Goal: Task Accomplishment & Management: Manage account settings

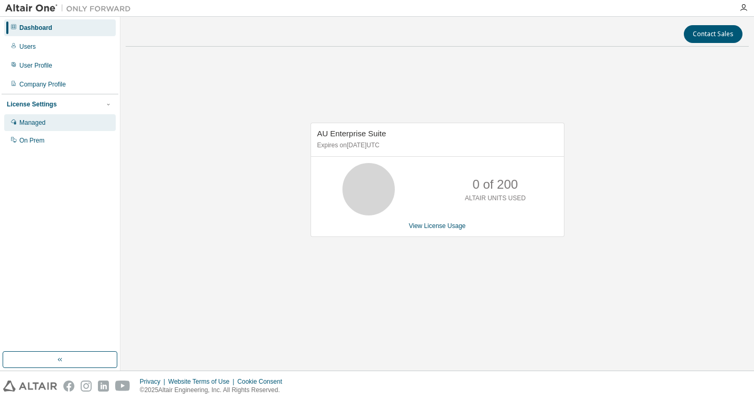
click at [48, 120] on div "Managed" at bounding box center [60, 122] width 112 height 17
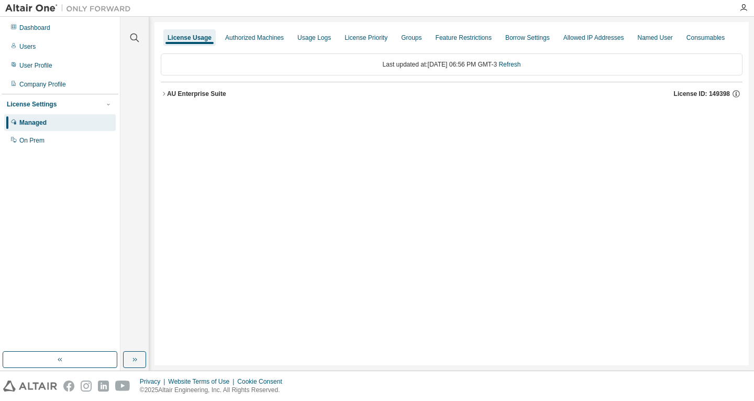
click at [203, 102] on button "AU Enterprise Suite License ID: 149398" at bounding box center [452, 93] width 582 height 23
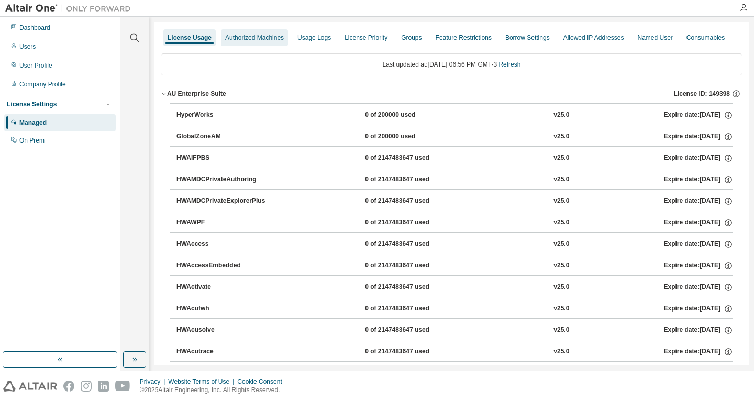
drag, startPoint x: 237, startPoint y: 34, endPoint x: 253, endPoint y: 40, distance: 17.2
click at [236, 34] on div "Authorized Machines" at bounding box center [254, 38] width 59 height 8
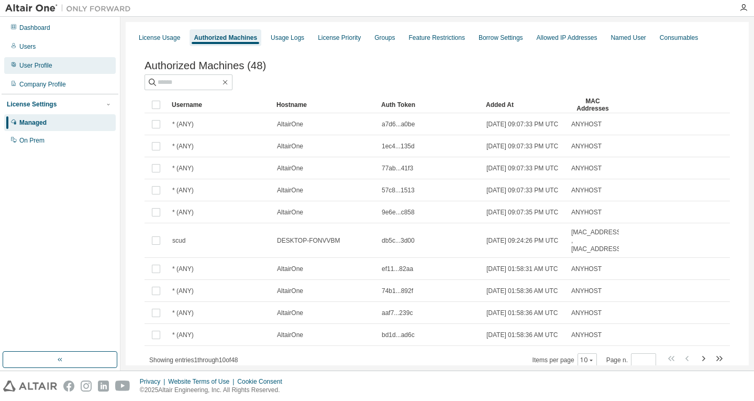
click at [41, 69] on div "User Profile" at bounding box center [35, 65] width 33 height 8
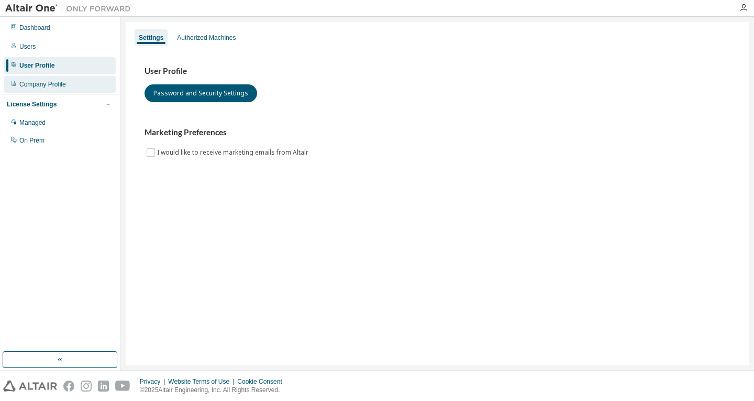
click at [61, 92] on div "Company Profile" at bounding box center [60, 84] width 112 height 17
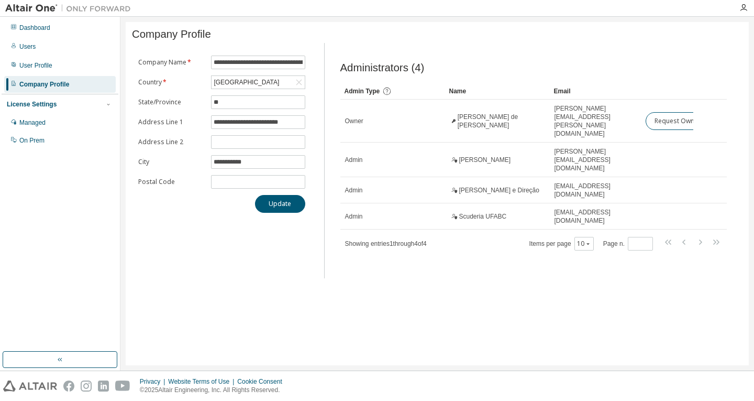
click at [25, 74] on div "Dashboard Users User Profile Company Profile License Settings Managed On Prem" at bounding box center [60, 83] width 117 height 131
click at [23, 69] on div "User Profile" at bounding box center [35, 65] width 33 height 8
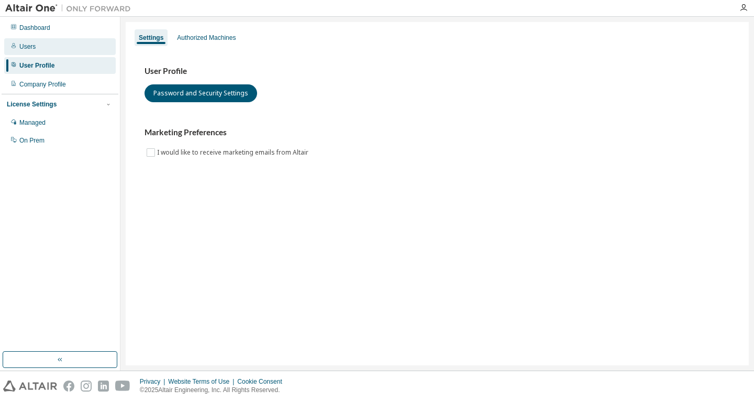
click at [33, 52] on div "Users" at bounding box center [60, 46] width 112 height 17
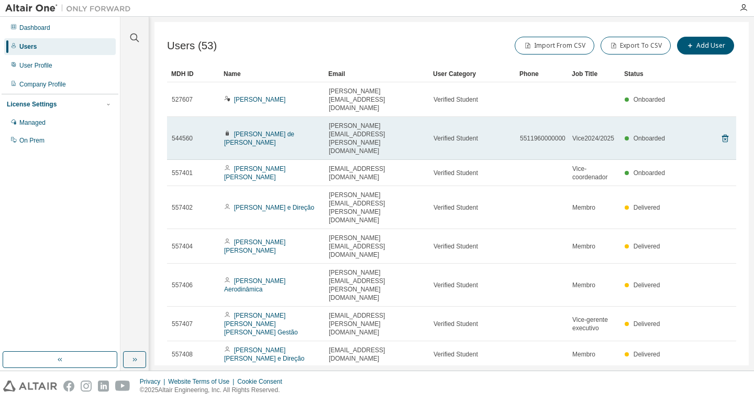
click at [603, 134] on span "Vice2024/2025" at bounding box center [594, 138] width 42 height 8
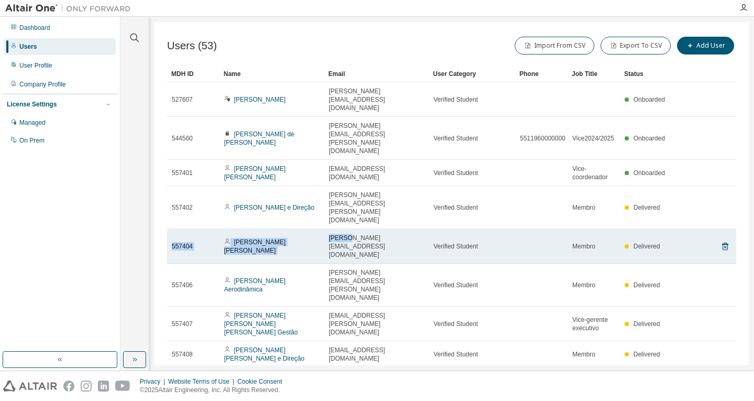
drag, startPoint x: 344, startPoint y: 189, endPoint x: 698, endPoint y: 192, distance: 354.1
click at [698, 229] on tr "557404 Artur Vasconcelos Baltar Gestão artur.baltar@aluno.ufabc.edu.br Verified…" at bounding box center [451, 246] width 569 height 35
click at [627, 229] on td "Delivered" at bounding box center [646, 246] width 52 height 35
click at [721, 240] on icon at bounding box center [725, 246] width 9 height 13
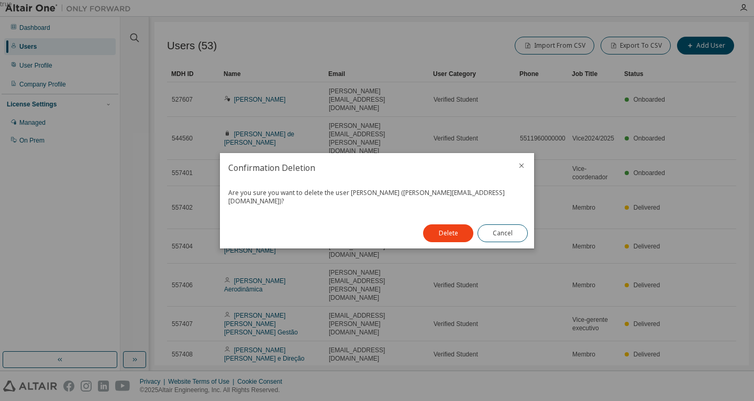
click at [525, 163] on icon "close" at bounding box center [522, 165] width 8 height 8
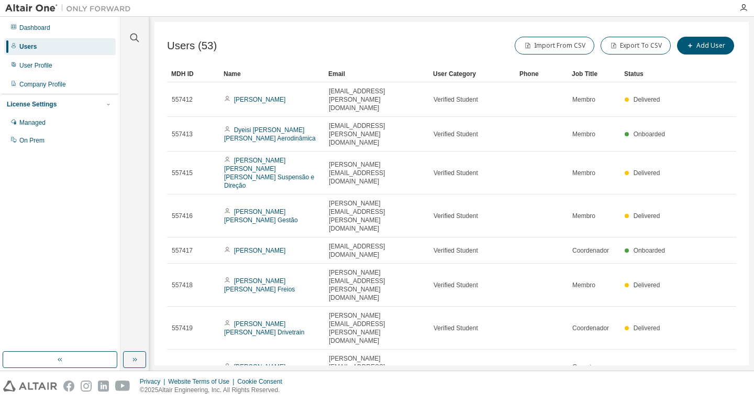
drag, startPoint x: 306, startPoint y: 305, endPoint x: 232, endPoint y: 299, distance: 74.6
drag, startPoint x: 292, startPoint y: 330, endPoint x: 280, endPoint y: 324, distance: 13.1
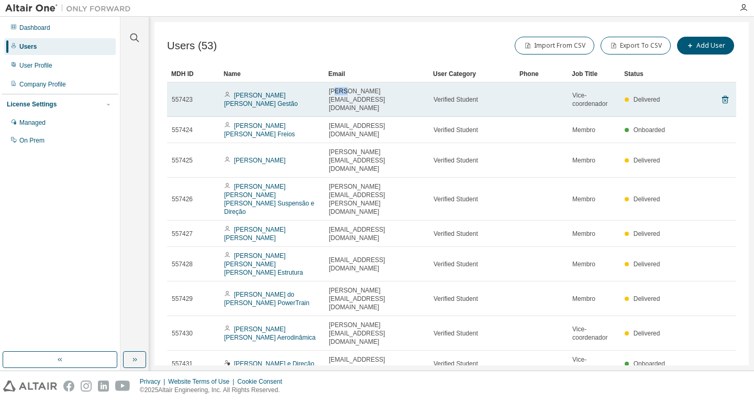
drag, startPoint x: 334, startPoint y: 103, endPoint x: 343, endPoint y: 83, distance: 21.6
click at [343, 83] on td "gabriel.filipe@aluno.ufabc.edu.br" at bounding box center [376, 99] width 105 height 35
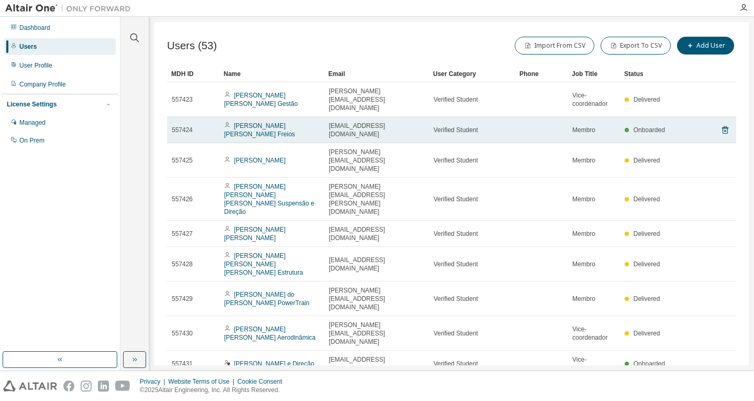
click at [320, 117] on td "Gabriel Pereira Barros Freios" at bounding box center [271, 130] width 105 height 26
drag, startPoint x: 691, startPoint y: 114, endPoint x: 662, endPoint y: 120, distance: 29.4
click at [662, 120] on tr "557424 Gabriel Pereira Barros Freios barros.g@aluno.ufabc.edu.br Verified Stude…" at bounding box center [451, 130] width 569 height 26
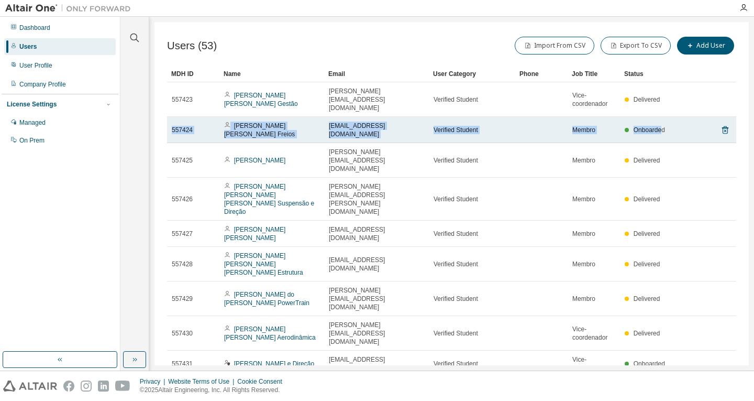
click at [662, 126] on span "Onboarded" at bounding box center [649, 129] width 31 height 7
drag, startPoint x: 662, startPoint y: 120, endPoint x: 650, endPoint y: 114, distance: 13.6
click at [650, 126] on span "Onboarded" at bounding box center [649, 129] width 31 height 7
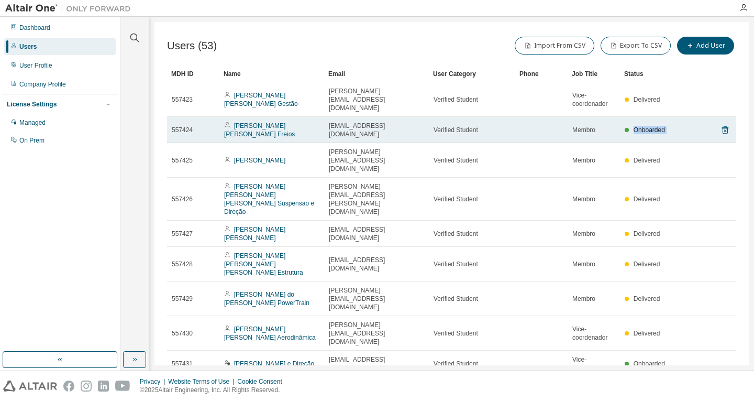
click at [650, 126] on span "Onboarded" at bounding box center [649, 129] width 31 height 7
click at [267, 122] on link "Gabriel Pereira Barros Freios" at bounding box center [259, 130] width 71 height 16
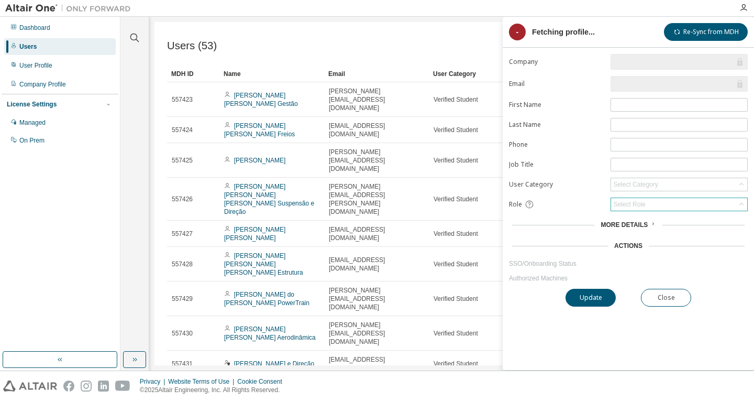
type input "*"
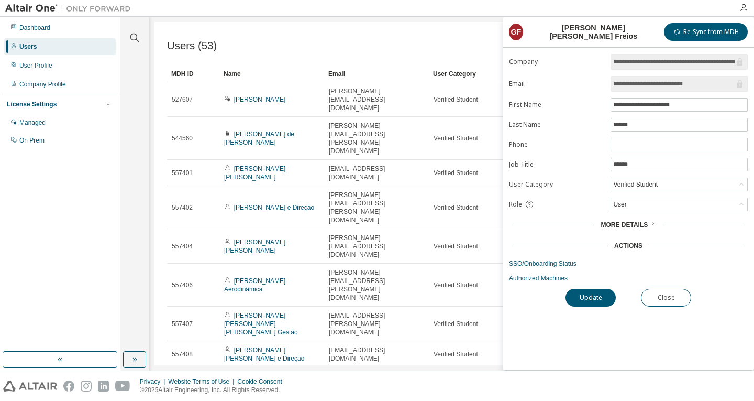
click at [624, 222] on span "More Details" at bounding box center [624, 224] width 47 height 7
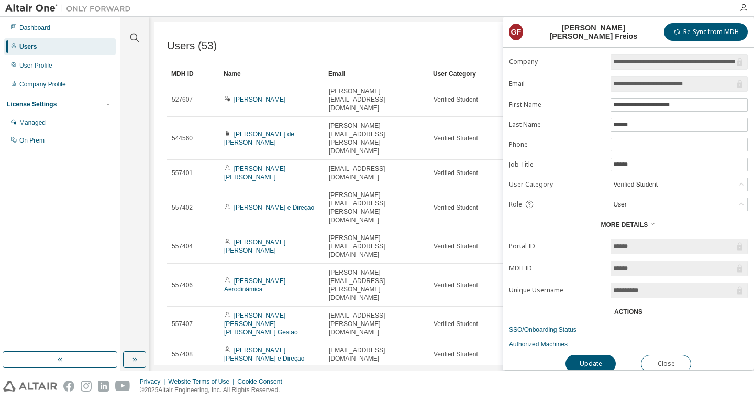
click at [622, 288] on input "**********" at bounding box center [674, 290] width 122 height 10
drag, startPoint x: 622, startPoint y: 288, endPoint x: 669, endPoint y: 286, distance: 47.7
click at [669, 286] on input "**********" at bounding box center [674, 290] width 122 height 10
drag, startPoint x: 456, startPoint y: 361, endPoint x: 416, endPoint y: 396, distance: 53.5
click at [456, 361] on div "Users (53) Import From CSV Export To CSV Add User Clear Load Save Save As Field…" at bounding box center [452, 193] width 595 height 343
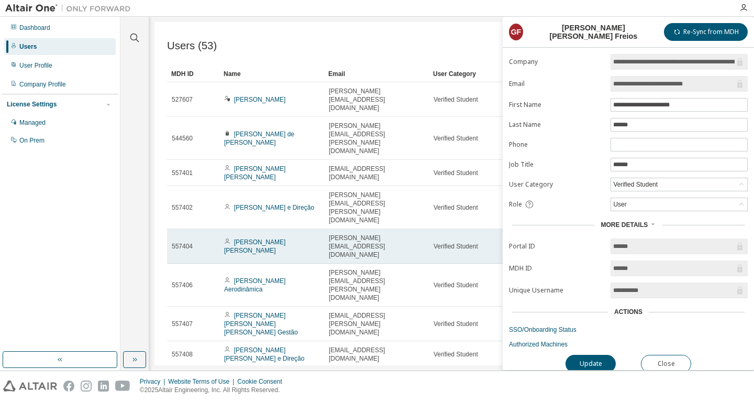
click at [379, 234] on span "artur.baltar@aluno.ufabc.edu.br" at bounding box center [376, 246] width 95 height 25
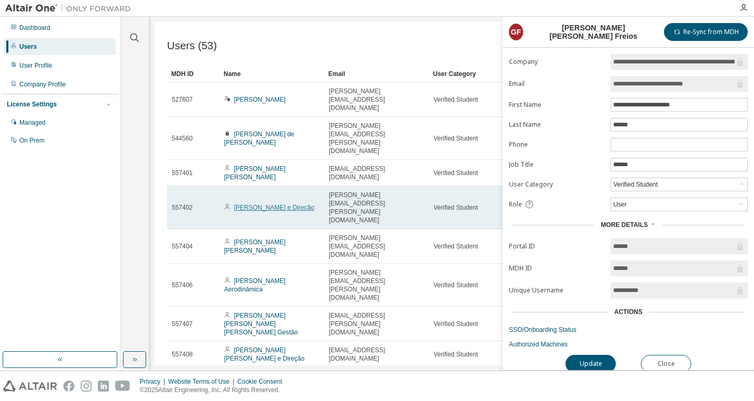
click at [244, 204] on link "Angelo Giuseppe Rosa Suspensão e Direção" at bounding box center [274, 207] width 80 height 7
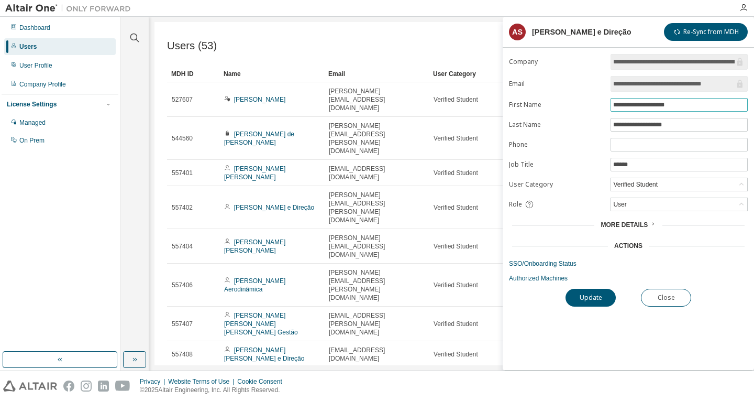
drag, startPoint x: 631, startPoint y: 105, endPoint x: 709, endPoint y: 109, distance: 77.6
click at [709, 109] on span "**********" at bounding box center [679, 105] width 137 height 14
click at [529, 127] on label "Last Name" at bounding box center [556, 124] width 95 height 8
drag, startPoint x: 529, startPoint y: 127, endPoint x: 584, endPoint y: 183, distance: 77.8
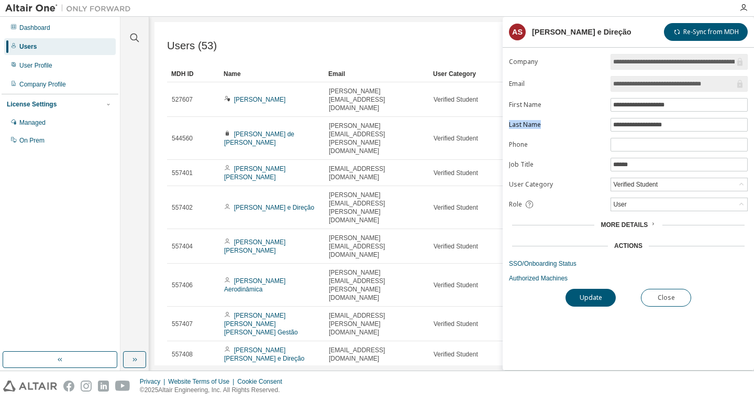
click at [530, 127] on label "Last Name" at bounding box center [556, 124] width 95 height 8
click at [675, 293] on button "Close" at bounding box center [666, 298] width 50 height 18
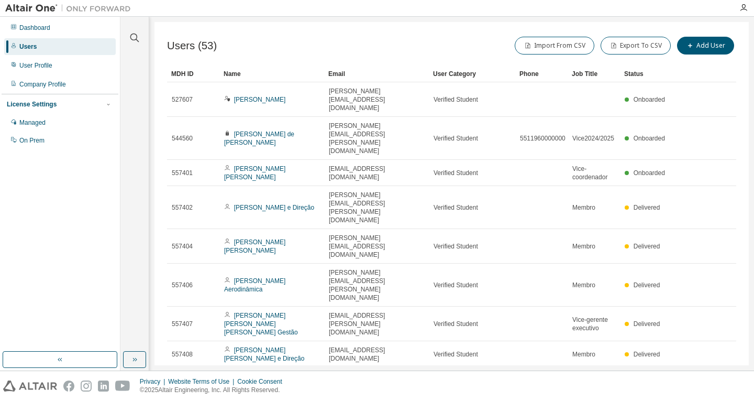
click at [39, 4] on img at bounding box center [70, 8] width 131 height 10
click at [30, 26] on div "Dashboard" at bounding box center [34, 28] width 31 height 8
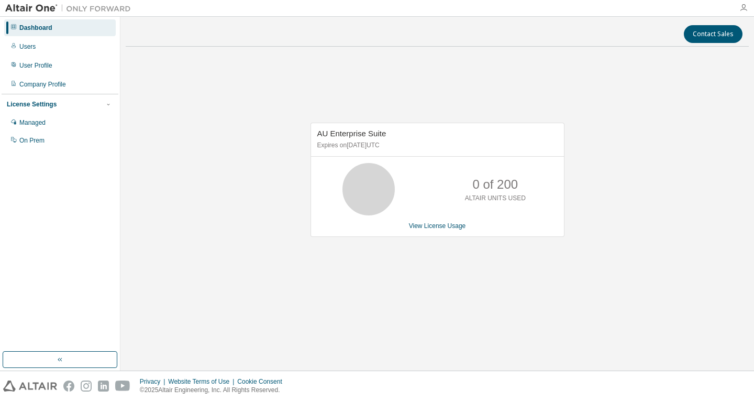
click at [741, 10] on icon "button" at bounding box center [744, 8] width 8 height 8
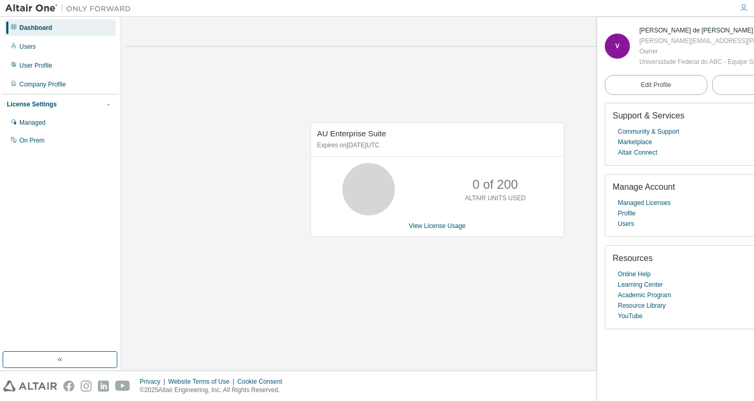
drag, startPoint x: 31, startPoint y: 5, endPoint x: 46, endPoint y: 1, distance: 15.6
click at [31, 5] on img at bounding box center [70, 8] width 131 height 10
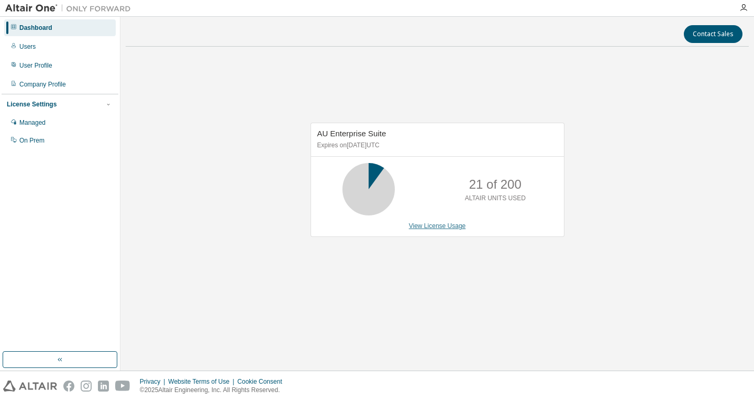
click at [447, 224] on link "View License Usage" at bounding box center [437, 225] width 57 height 7
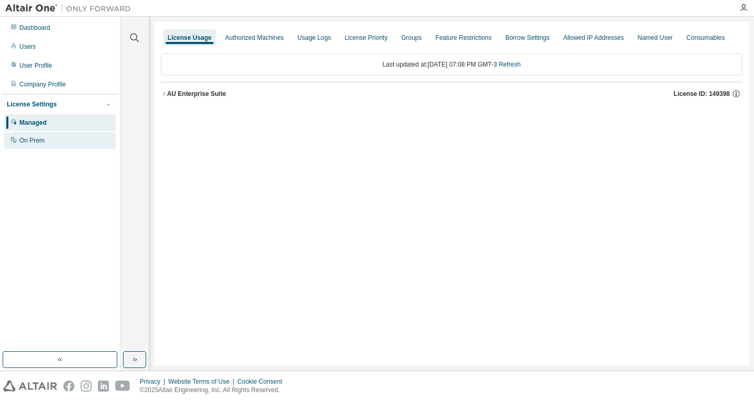
click at [58, 137] on div "On Prem" at bounding box center [60, 140] width 112 height 17
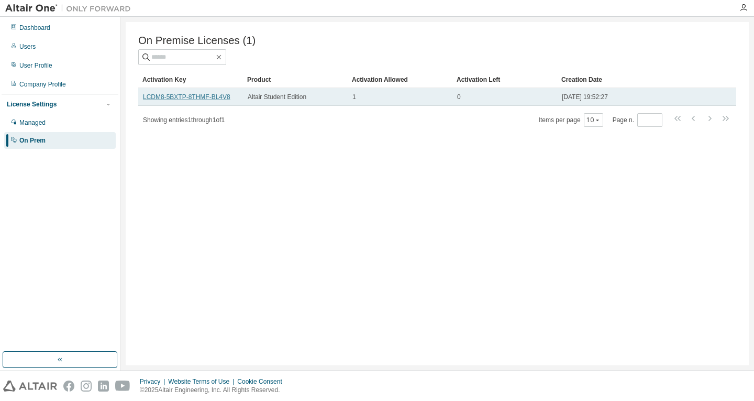
click at [195, 95] on link "LCDM8-5BXTP-8THMF-BL4V8" at bounding box center [186, 96] width 87 height 7
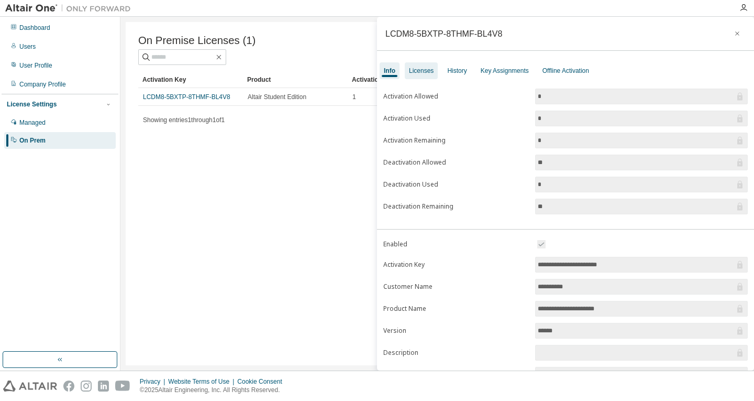
drag, startPoint x: 405, startPoint y: 73, endPoint x: 415, endPoint y: 71, distance: 10.8
click at [405, 73] on div "Info Licenses History Key Assignments Offline Activation" at bounding box center [565, 70] width 377 height 19
click at [415, 71] on div "Licenses" at bounding box center [421, 71] width 25 height 8
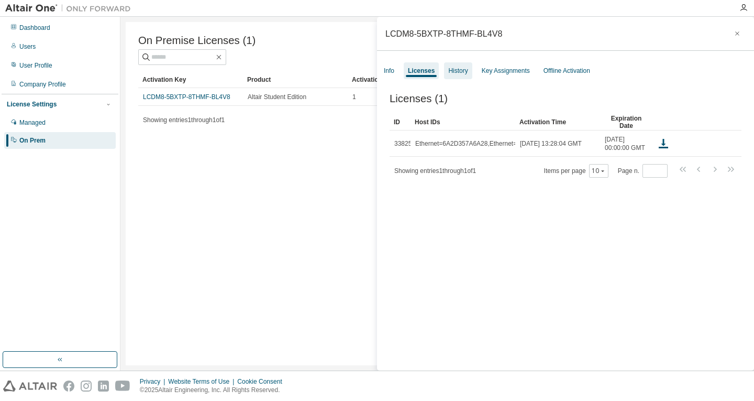
click at [460, 70] on div "History" at bounding box center [457, 71] width 19 height 8
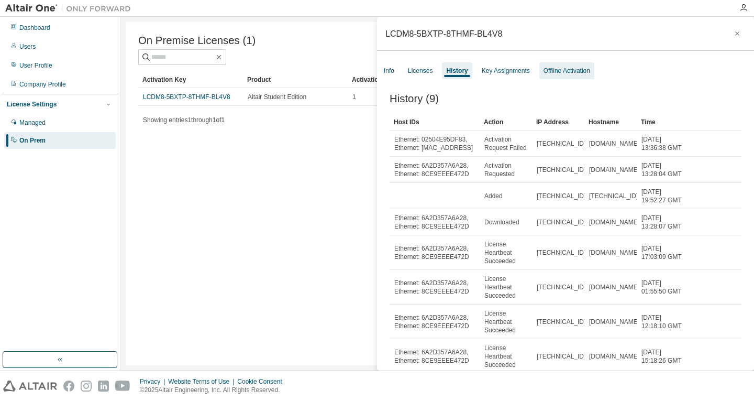
drag, startPoint x: 507, startPoint y: 70, endPoint x: 565, endPoint y: 73, distance: 57.7
click at [508, 70] on div "Key Assignments" at bounding box center [506, 71] width 48 height 8
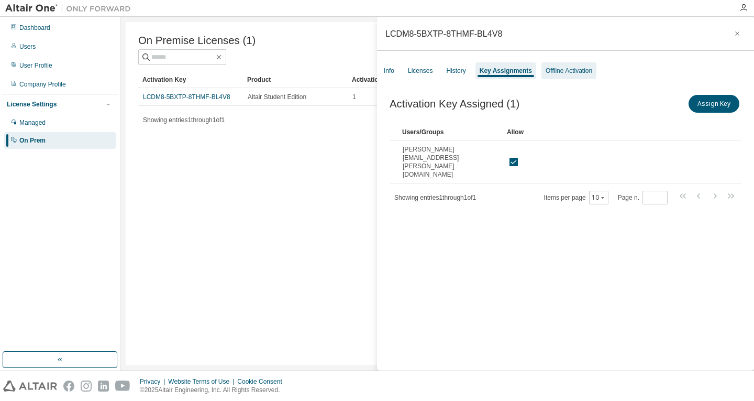
click at [565, 74] on div "Offline Activation" at bounding box center [569, 71] width 47 height 8
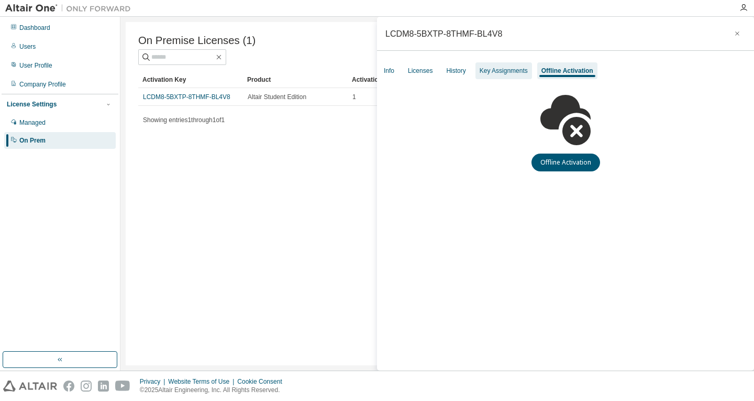
click at [501, 65] on div "Key Assignments" at bounding box center [504, 70] width 57 height 17
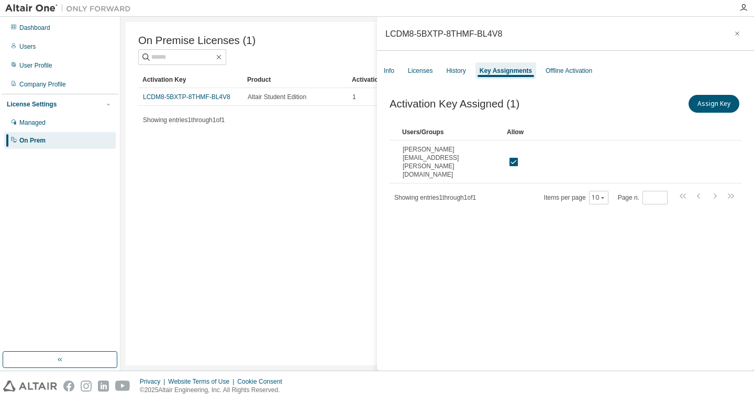
click at [217, 148] on div "On Premise Licenses (1) Clear Load Save Save As Field Operator Value Select fil…" at bounding box center [437, 193] width 623 height 343
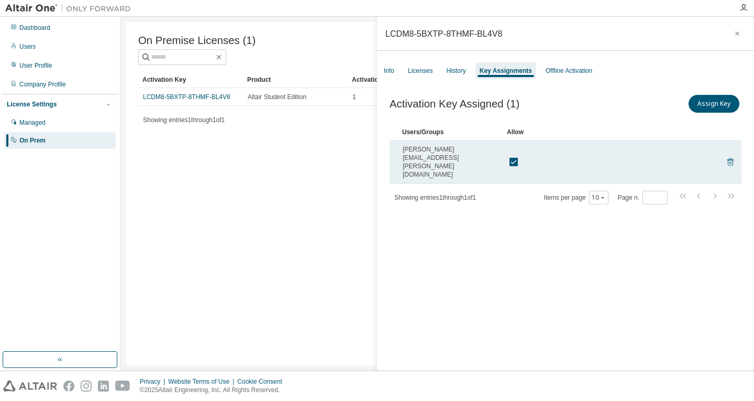
click at [731, 156] on icon at bounding box center [730, 162] width 9 height 13
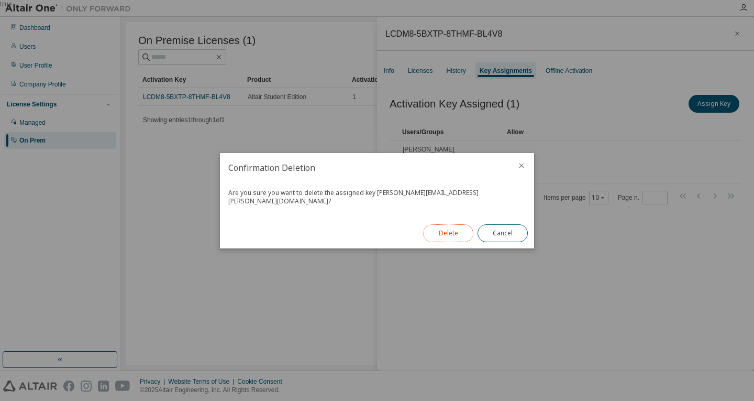
click at [450, 224] on button "Delete" at bounding box center [448, 233] width 50 height 18
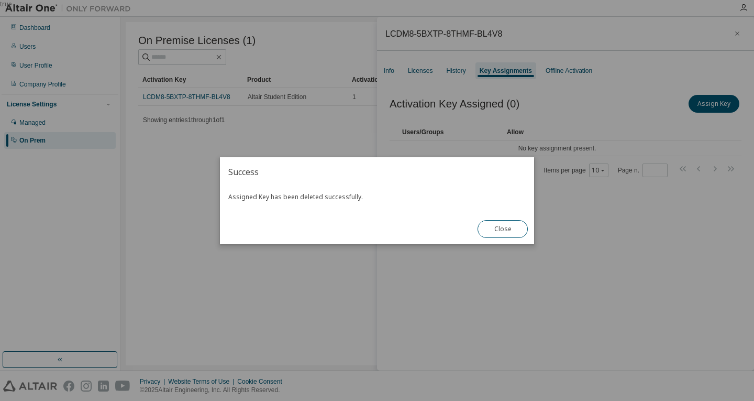
drag, startPoint x: 614, startPoint y: 325, endPoint x: 576, endPoint y: 272, distance: 65.6
click at [608, 317] on div "true" at bounding box center [377, 200] width 754 height 401
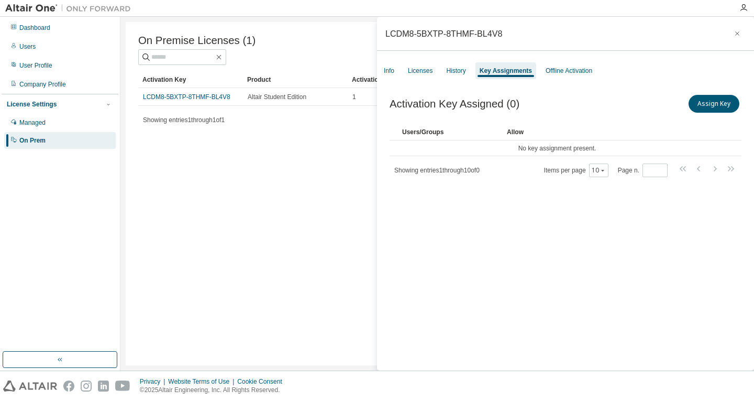
click at [746, 40] on div "LCDM8-5BXTP-8THMF-BL4V8" at bounding box center [565, 34] width 377 height 34
click at [735, 34] on icon "button" at bounding box center [737, 33] width 7 height 8
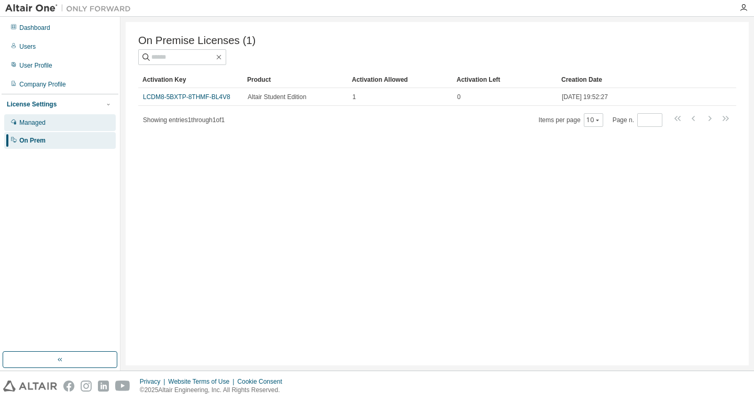
click at [28, 125] on div "Managed" at bounding box center [32, 122] width 26 height 8
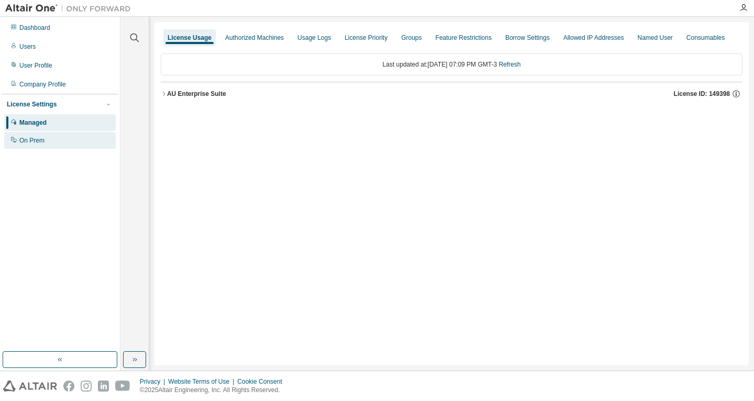
click at [46, 147] on div "License Settings Managed On Prem" at bounding box center [60, 122] width 117 height 56
click at [42, 143] on div "On Prem" at bounding box center [31, 140] width 25 height 8
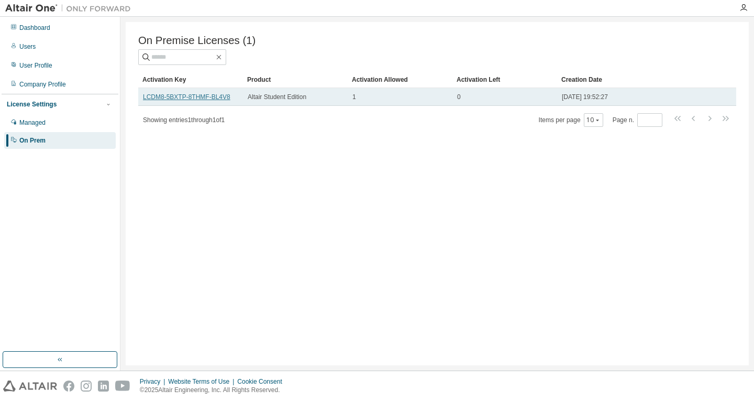
click at [184, 97] on link "LCDM8-5BXTP-8THMF-BL4V8" at bounding box center [186, 96] width 87 height 7
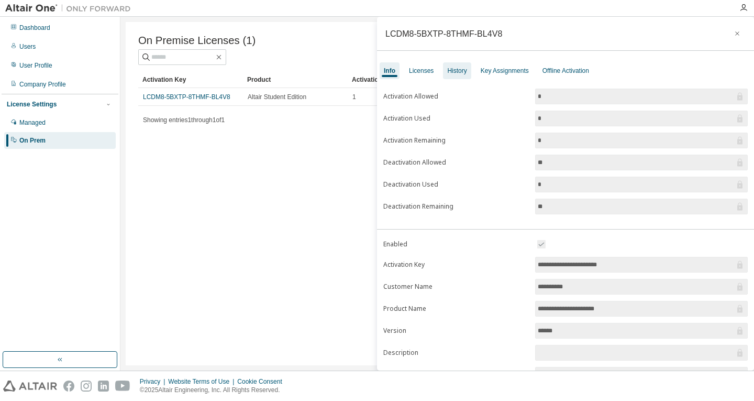
click at [452, 71] on div "History" at bounding box center [456, 71] width 19 height 8
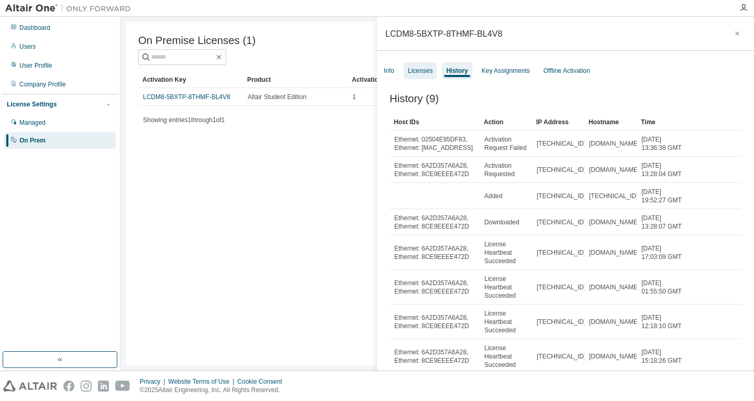
click at [427, 71] on div "Licenses" at bounding box center [420, 71] width 25 height 8
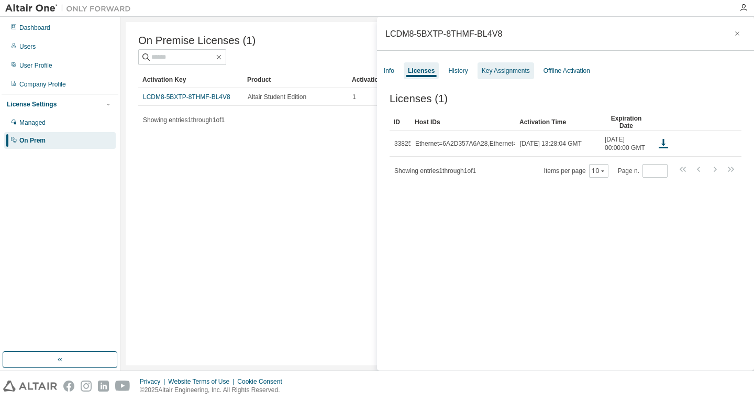
click at [482, 73] on div "Key Assignments" at bounding box center [506, 71] width 48 height 8
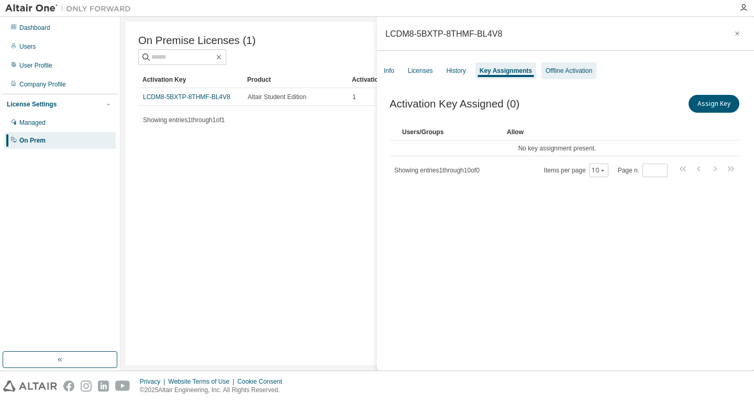
click at [555, 74] on div "Offline Activation" at bounding box center [569, 71] width 47 height 8
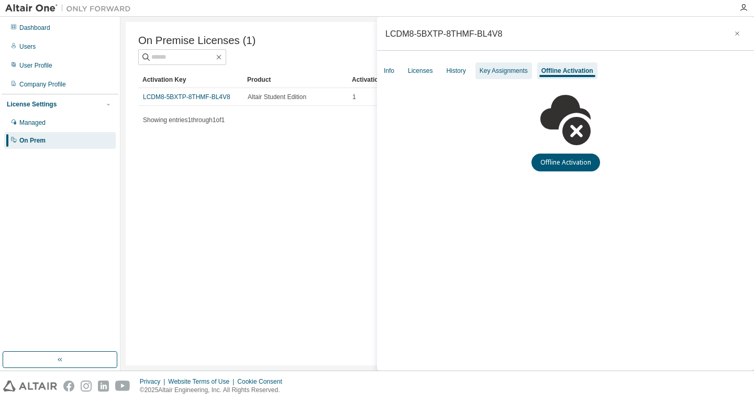
click at [508, 75] on div "Key Assignments" at bounding box center [504, 70] width 57 height 17
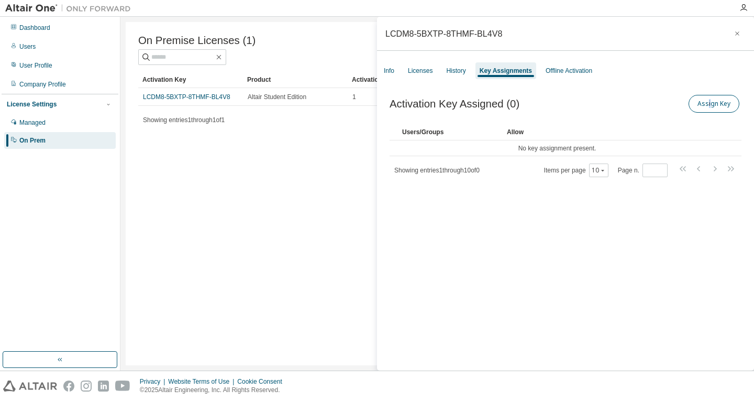
click at [710, 109] on div "Assign Key" at bounding box center [654, 104] width 176 height 22
click at [710, 106] on button "Assign Key" at bounding box center [714, 104] width 51 height 18
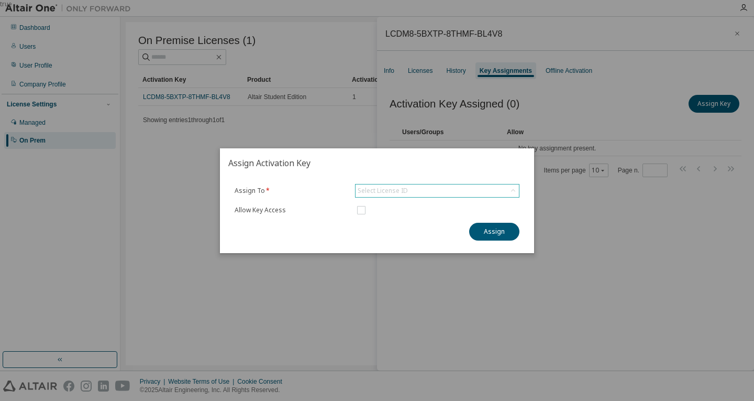
drag, startPoint x: 447, startPoint y: 189, endPoint x: 428, endPoint y: 193, distance: 19.2
click at [445, 189] on div "Select License ID" at bounding box center [437, 190] width 163 height 13
click at [401, 186] on div "Select License ID" at bounding box center [383, 190] width 50 height 8
click at [369, 210] on span at bounding box center [437, 210] width 164 height 13
click at [375, 180] on div "Assign To * Select License ID Allow Key Access Assign" at bounding box center [377, 215] width 314 height 75
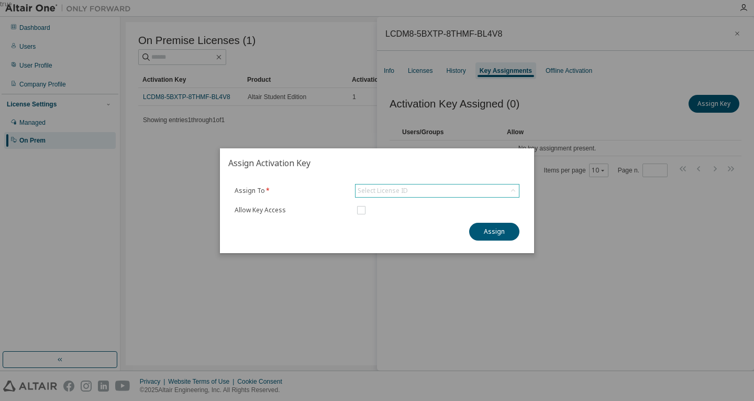
click at [386, 188] on div "Select License ID" at bounding box center [383, 190] width 50 height 8
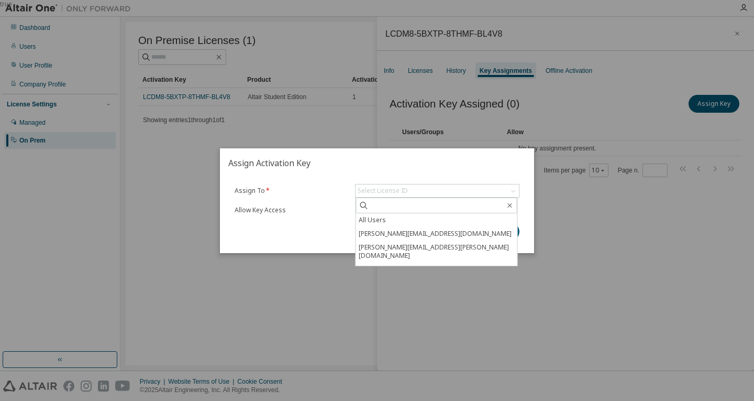
click at [432, 168] on h2 "Assign Activation Key" at bounding box center [377, 162] width 314 height 29
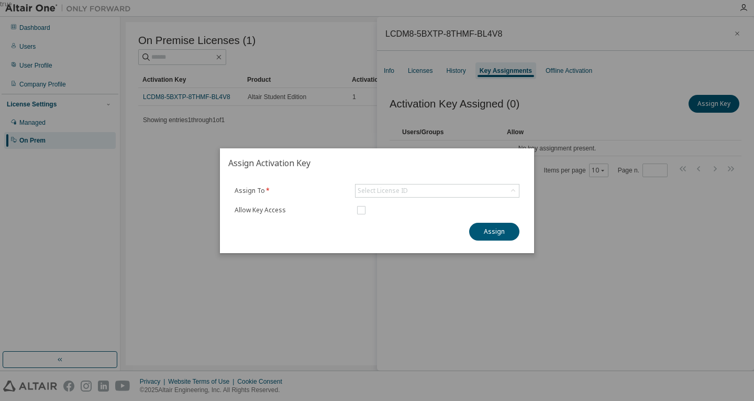
click at [551, 159] on div "true" at bounding box center [377, 200] width 754 height 401
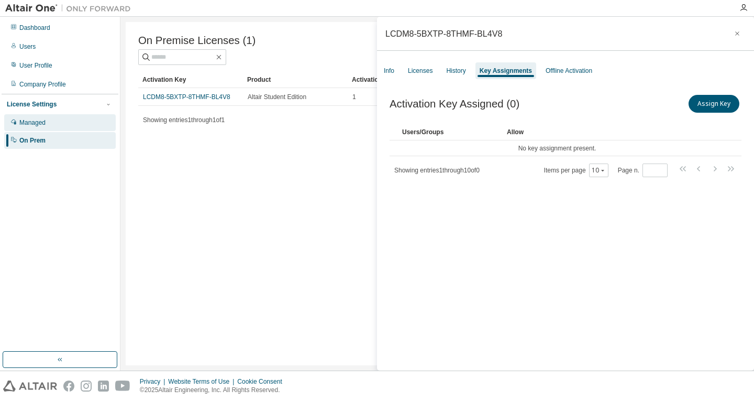
click at [78, 117] on div "Managed" at bounding box center [60, 122] width 112 height 17
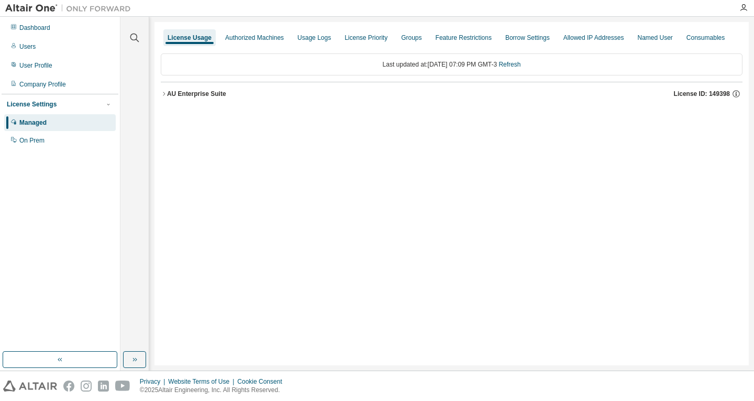
click at [44, 175] on div "Dashboard Users User Profile Company Profile License Settings Managed On Prem" at bounding box center [60, 184] width 117 height 332
click at [27, 139] on div "On Prem" at bounding box center [31, 140] width 25 height 8
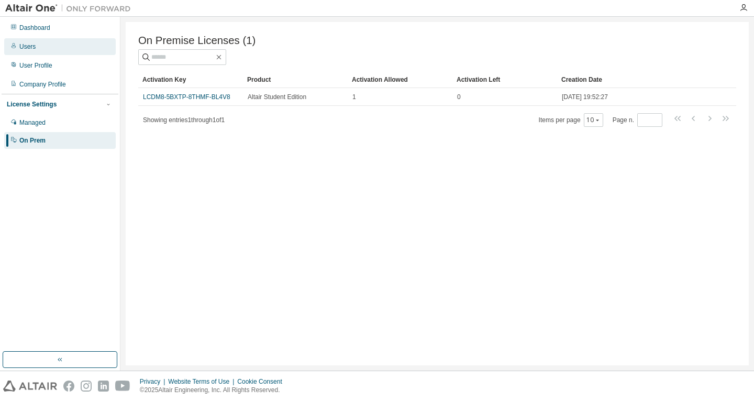
click at [32, 51] on div "Users" at bounding box center [60, 46] width 112 height 17
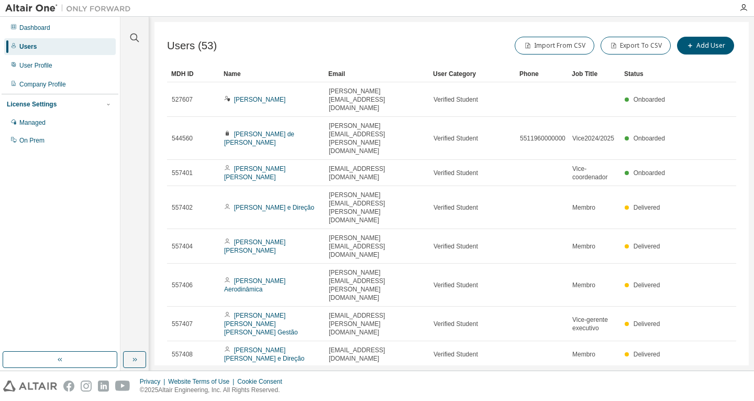
drag, startPoint x: 293, startPoint y: 352, endPoint x: 365, endPoint y: 341, distance: 72.1
click at [365, 341] on div "MDH ID Name Email User Category Phone Job Title Status 527607 Leonardo Sartorel…" at bounding box center [451, 265] width 569 height 401
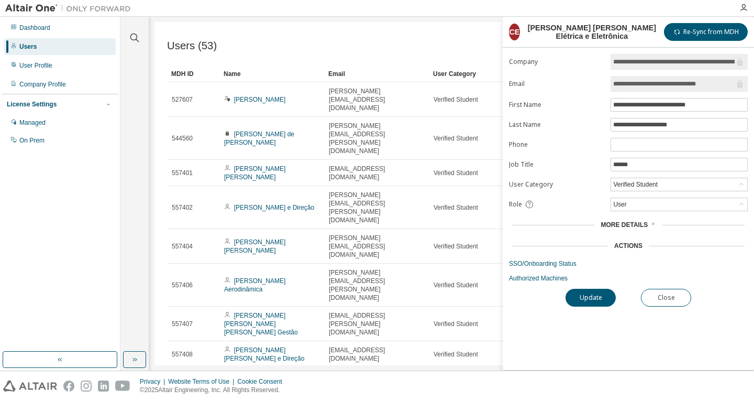
click at [630, 229] on div "More Details" at bounding box center [628, 224] width 239 height 15
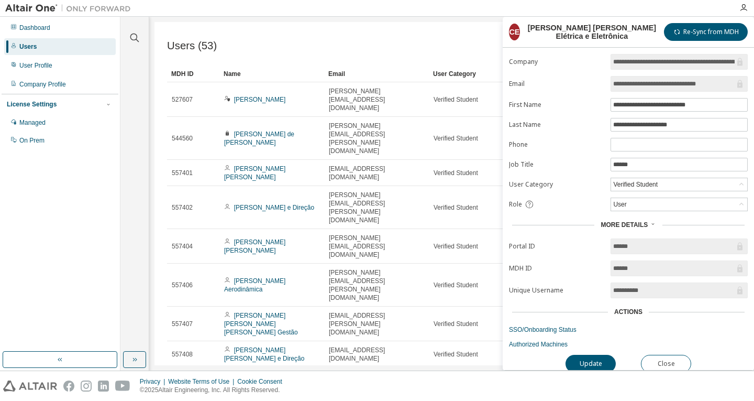
click at [624, 224] on span "More Details" at bounding box center [624, 224] width 47 height 7
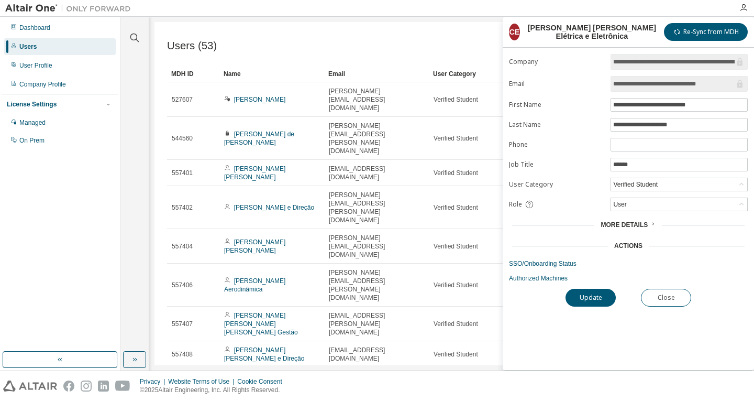
click at [633, 245] on div "Actions" at bounding box center [628, 245] width 28 height 8
click at [621, 229] on div "More Details" at bounding box center [628, 224] width 239 height 15
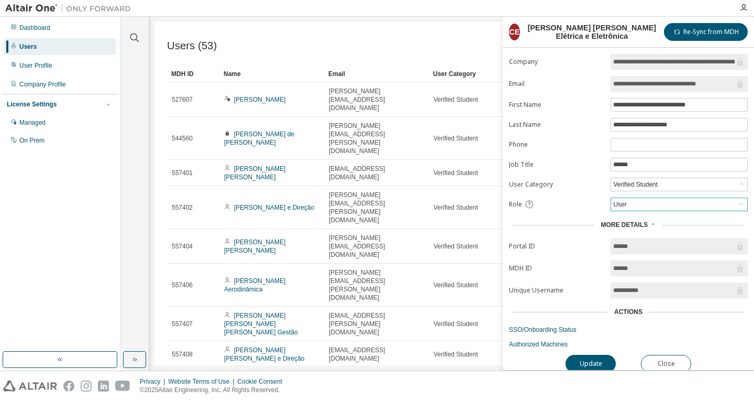
click at [635, 201] on div "User" at bounding box center [679, 204] width 136 height 13
click at [635, 202] on div "User" at bounding box center [679, 204] width 136 height 13
click at [621, 180] on div "Verified Student" at bounding box center [636, 185] width 48 height 12
click at [621, 182] on div "Verified Student" at bounding box center [636, 185] width 48 height 12
click at [617, 166] on input "******" at bounding box center [679, 164] width 132 height 8
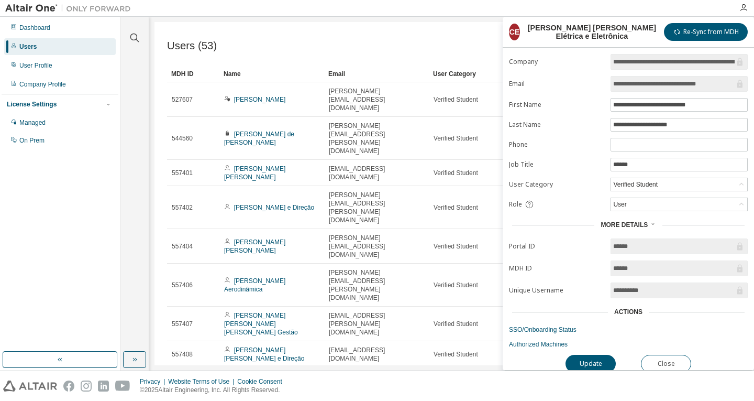
click at [603, 163] on label "Job Title" at bounding box center [556, 164] width 95 height 8
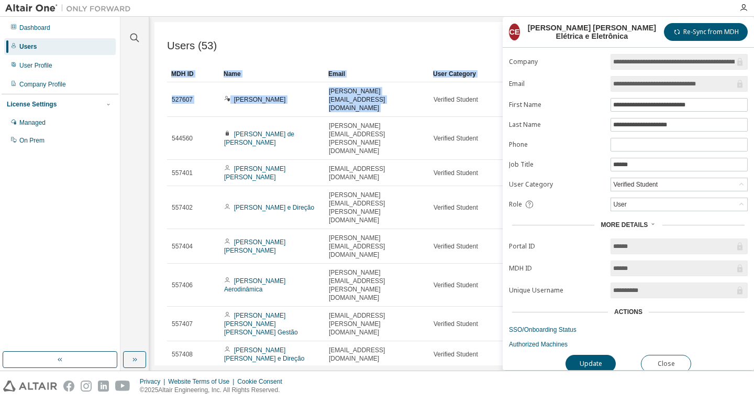
drag, startPoint x: 430, startPoint y: 85, endPoint x: 419, endPoint y: 62, distance: 25.3
click at [419, 63] on div "Users (53) Import From CSV Export To CSV Add User Clear Load Save Save As Field…" at bounding box center [451, 251] width 569 height 432
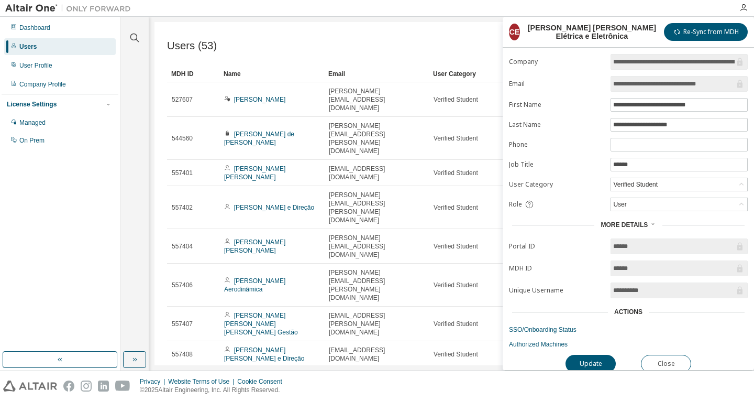
click at [417, 61] on div "Users (53) Import From CSV Export To CSV Add User Clear Load Save Save As Field…" at bounding box center [451, 251] width 569 height 432
drag, startPoint x: 170, startPoint y: 31, endPoint x: 175, endPoint y: 32, distance: 5.3
click at [174, 32] on div "Users (53) Import From CSV Export To CSV Add User Clear Load Save Save As Field…" at bounding box center [452, 193] width 595 height 343
click at [682, 362] on button "Close" at bounding box center [666, 364] width 50 height 18
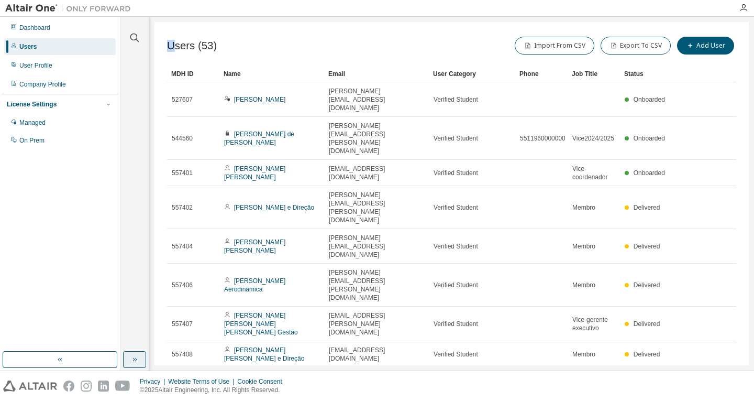
click at [129, 357] on button "button" at bounding box center [134, 359] width 23 height 17
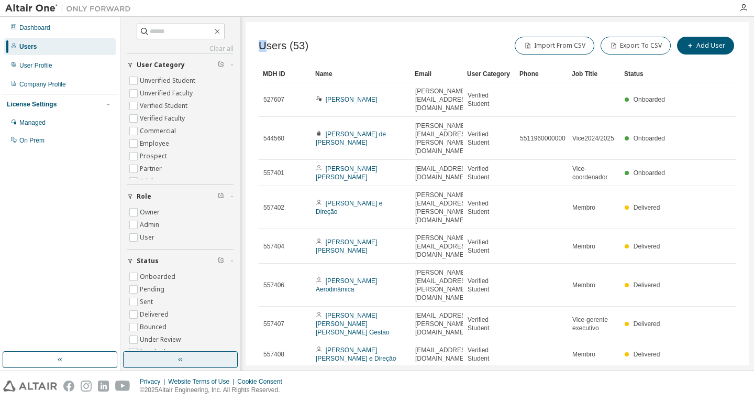
click at [148, 353] on button "button" at bounding box center [180, 359] width 115 height 17
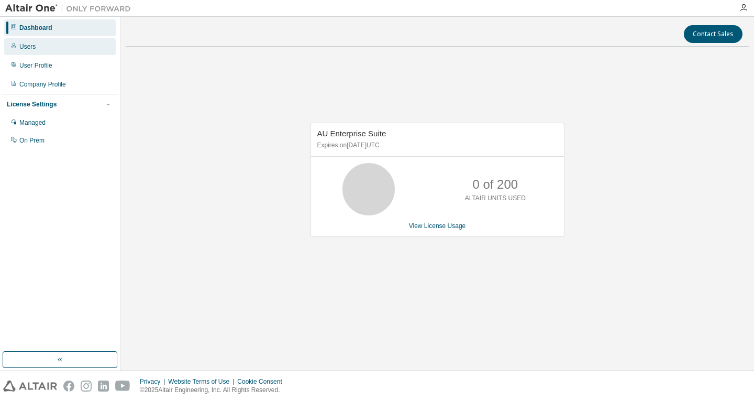
click at [59, 45] on div "Users" at bounding box center [60, 46] width 112 height 17
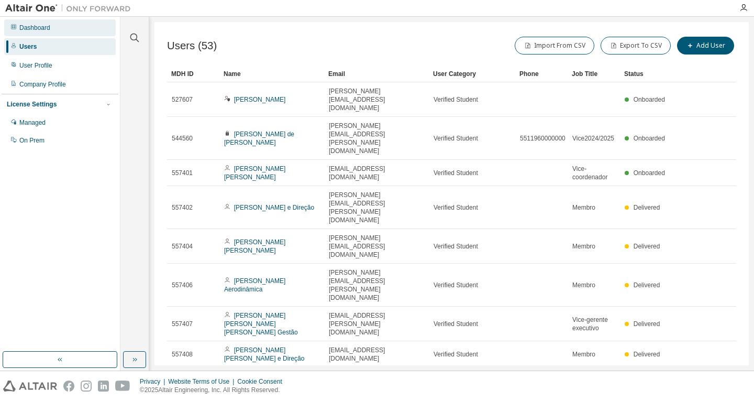
click at [53, 31] on div "Dashboard" at bounding box center [60, 27] width 112 height 17
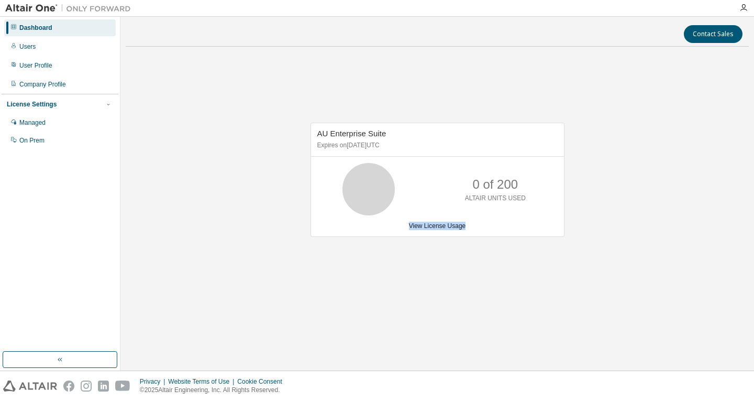
drag, startPoint x: 476, startPoint y: 228, endPoint x: 408, endPoint y: 223, distance: 67.8
click at [408, 223] on div "View License Usage" at bounding box center [437, 226] width 240 height 8
click at [477, 190] on p "0 of 200" at bounding box center [495, 184] width 46 height 18
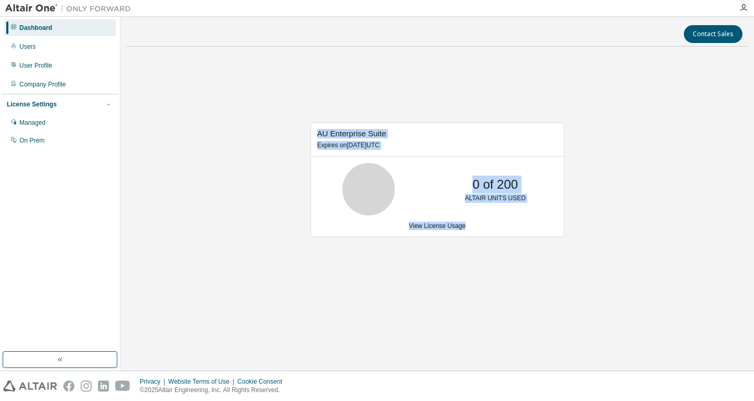
drag, startPoint x: 317, startPoint y: 133, endPoint x: 489, endPoint y: 232, distance: 198.6
click at [488, 232] on div "AU Enterprise Suite Expires on May 29, 2026 UTC 0 of 200 ALTAIR UNITS USED View…" at bounding box center [438, 180] width 254 height 114
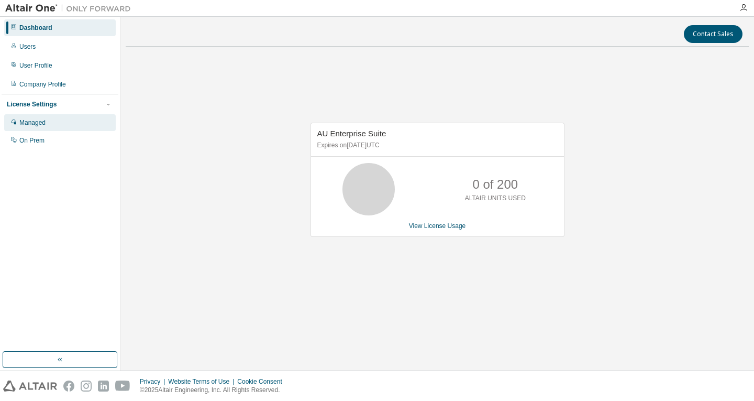
click at [51, 116] on div "Managed" at bounding box center [60, 122] width 112 height 17
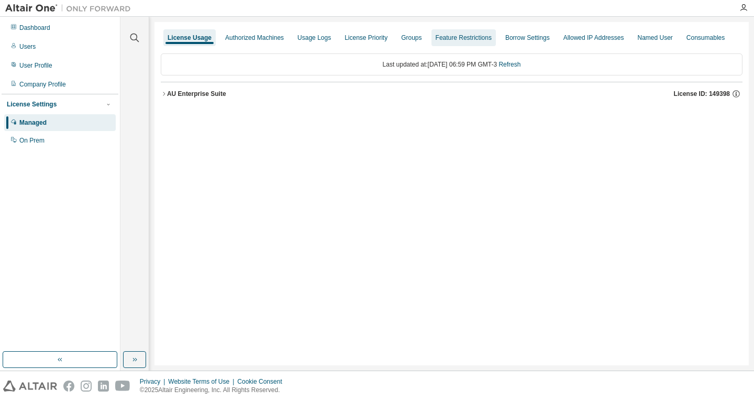
click at [482, 37] on div "Feature Restrictions" at bounding box center [464, 38] width 56 height 8
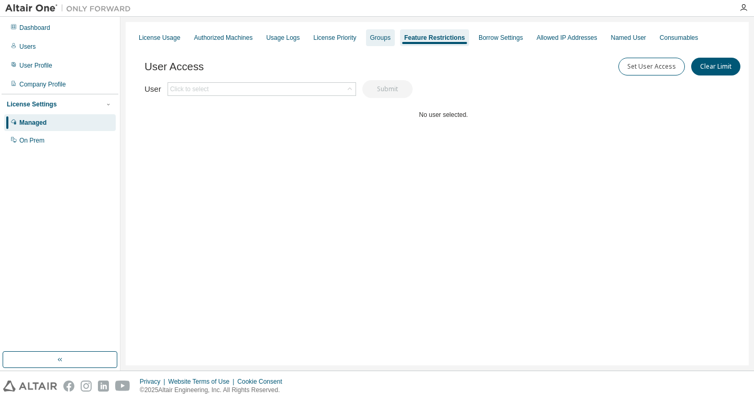
click at [387, 40] on div "Groups" at bounding box center [380, 37] width 29 height 17
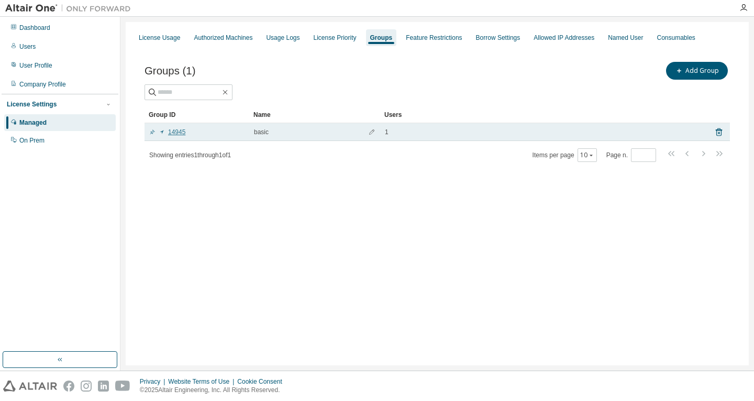
click at [161, 134] on icon at bounding box center [162, 132] width 6 height 6
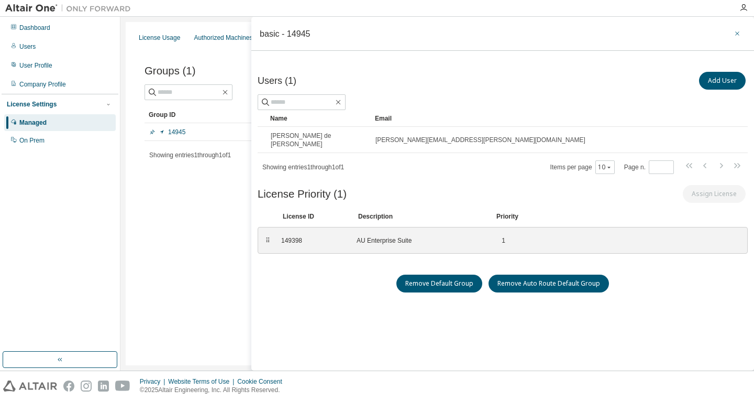
click at [734, 33] on icon "button" at bounding box center [737, 33] width 7 height 8
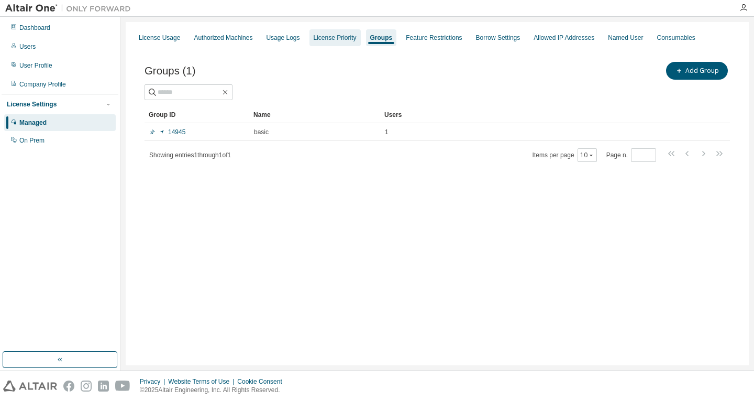
click at [344, 45] on div "License Priority" at bounding box center [335, 37] width 51 height 17
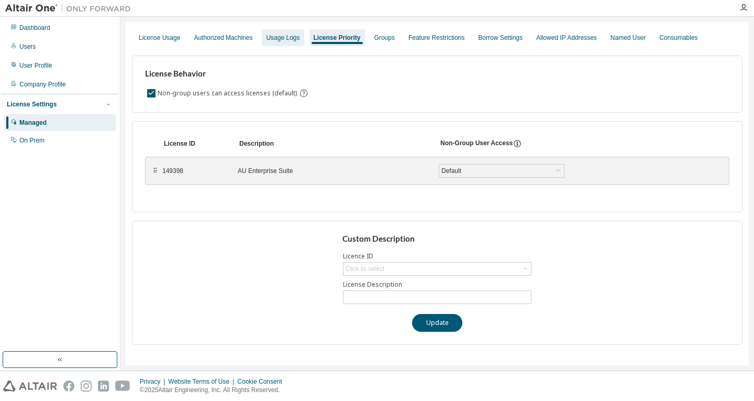
click at [285, 41] on div "Usage Logs" at bounding box center [283, 38] width 34 height 8
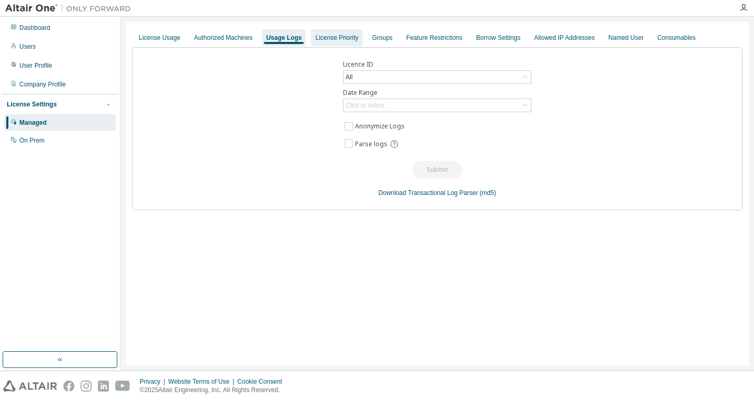
click at [328, 35] on div "License Priority" at bounding box center [336, 38] width 43 height 8
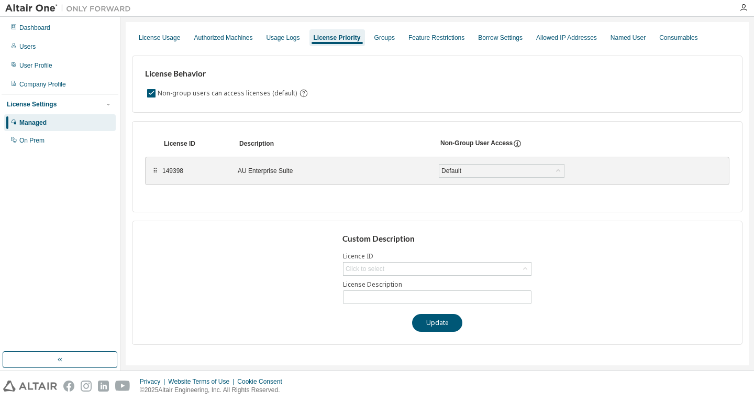
click at [159, 172] on div "⠿ 149398 AU Enterprise Suite Default Save" at bounding box center [437, 171] width 585 height 28
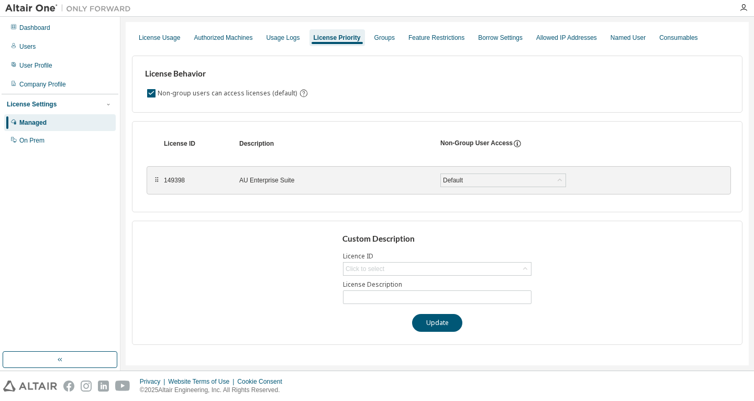
click at [159, 180] on div "⠿" at bounding box center [156, 180] width 6 height 8
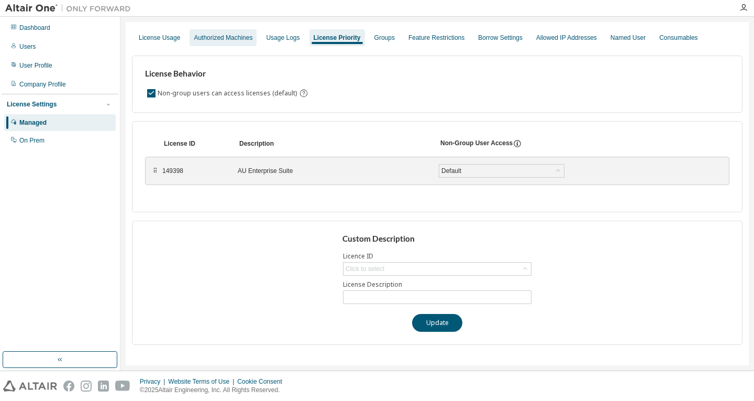
click at [194, 35] on div "Authorized Machines" at bounding box center [223, 38] width 59 height 8
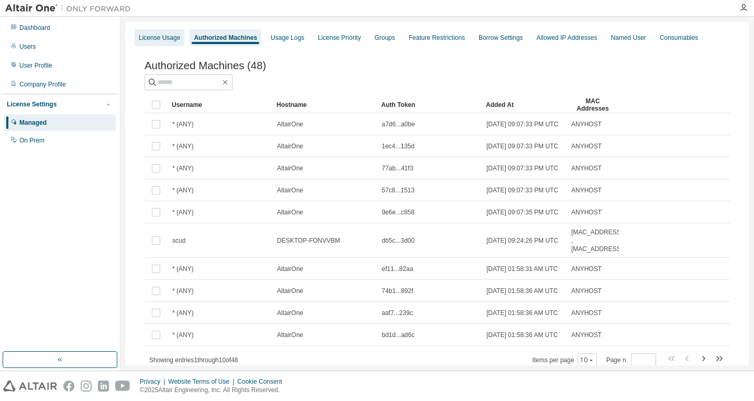
click at [159, 38] on div "License Usage" at bounding box center [159, 38] width 41 height 8
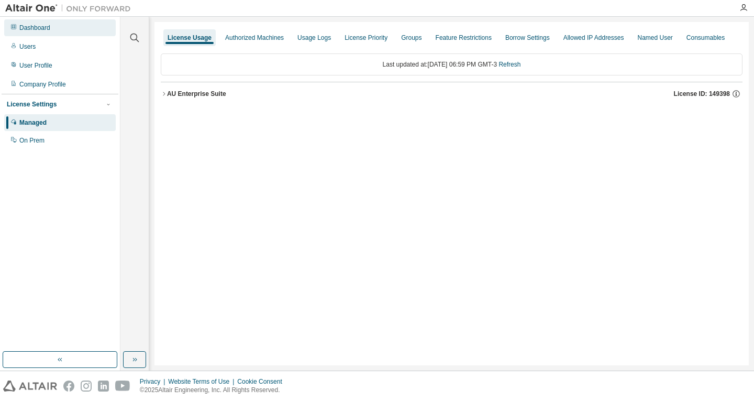
click at [28, 28] on div "Dashboard" at bounding box center [34, 28] width 31 height 8
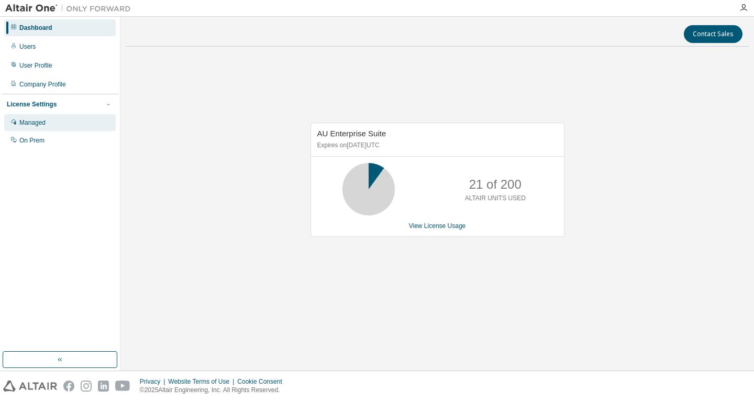
click at [41, 120] on div "Managed" at bounding box center [32, 122] width 26 height 8
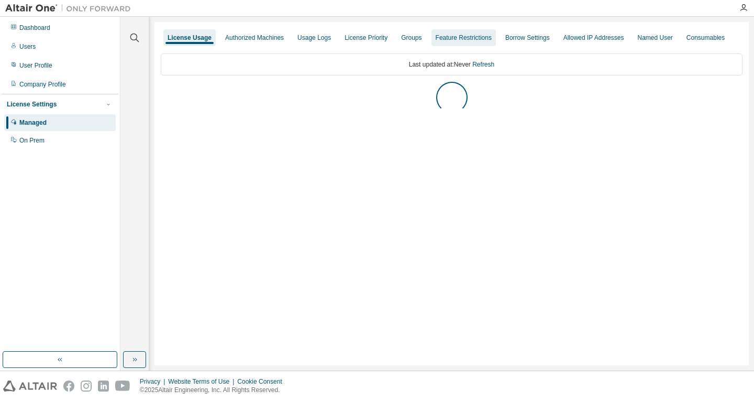
click at [455, 40] on div "Feature Restrictions" at bounding box center [464, 38] width 56 height 8
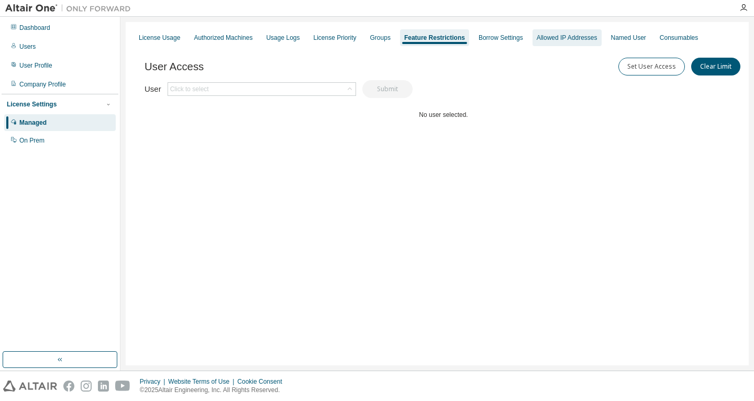
click at [537, 39] on div "Allowed IP Addresses" at bounding box center [567, 38] width 61 height 8
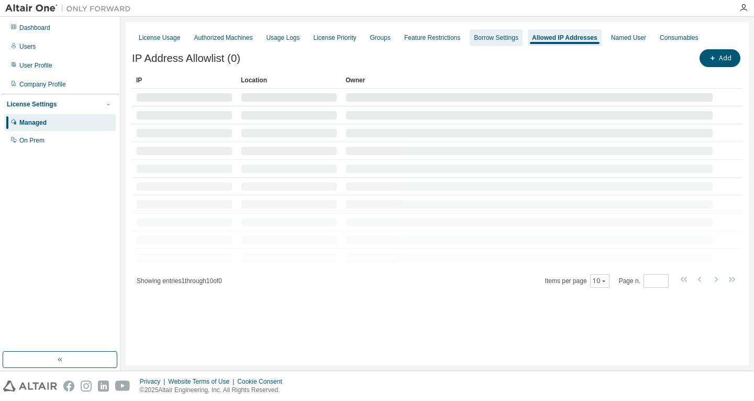
click at [508, 38] on div "Borrow Settings" at bounding box center [496, 38] width 45 height 8
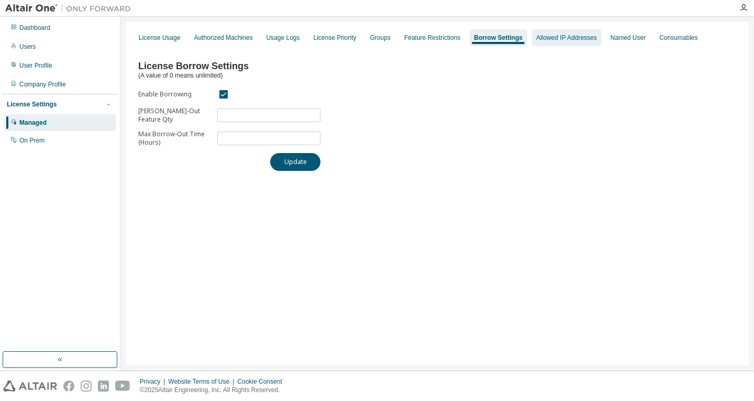
click at [536, 39] on div "Allowed IP Addresses" at bounding box center [566, 38] width 61 height 8
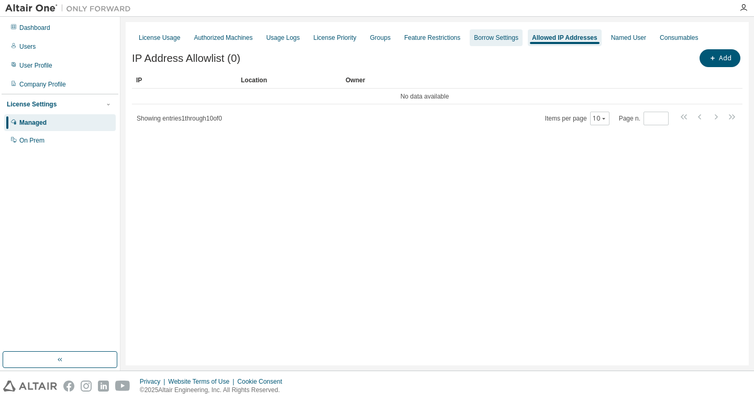
click at [497, 36] on div "Borrow Settings" at bounding box center [496, 38] width 45 height 8
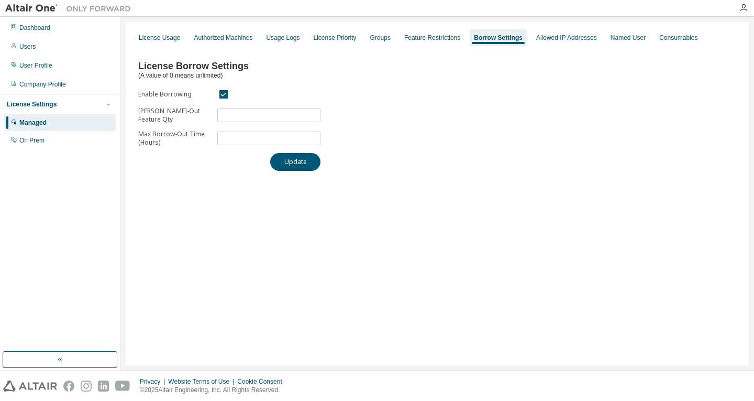
click at [190, 75] on span "(A value of 0 means unlimited)" at bounding box center [180, 75] width 84 height 7
click at [292, 120] on span "***" at bounding box center [268, 115] width 103 height 14
click at [312, 114] on input "***" at bounding box center [269, 115] width 98 height 8
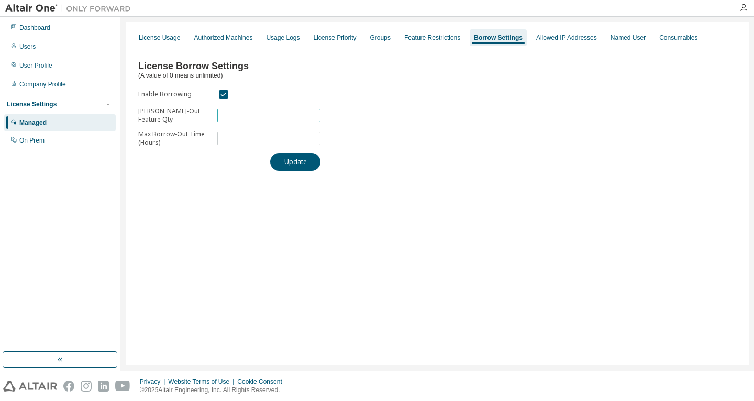
type input "***"
click at [317, 118] on input "***" at bounding box center [269, 115] width 98 height 8
click at [397, 117] on div "License Borrow Settings (A value of 0 means unlimited) Enable Borrowing Max Bor…" at bounding box center [437, 112] width 611 height 130
click at [497, 39] on div "Borrow Settings" at bounding box center [498, 38] width 49 height 8
click at [538, 38] on div "Allowed IP Addresses" at bounding box center [566, 38] width 61 height 8
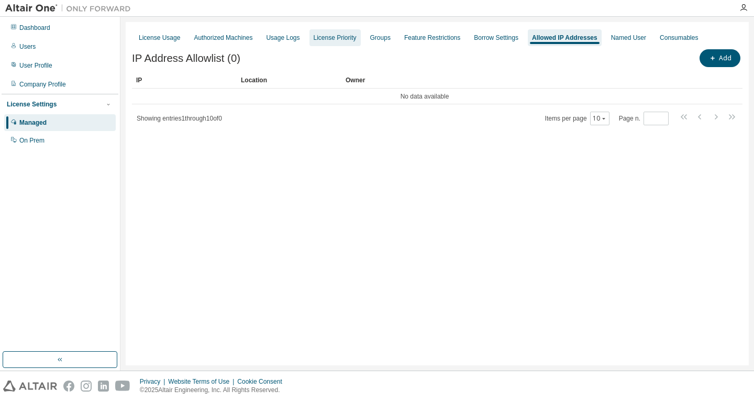
click at [310, 30] on div "License Priority" at bounding box center [335, 37] width 51 height 17
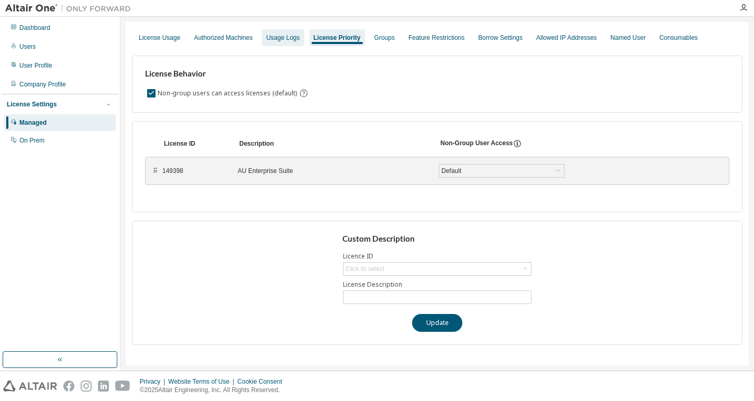
click at [275, 35] on div "Usage Logs" at bounding box center [283, 38] width 34 height 8
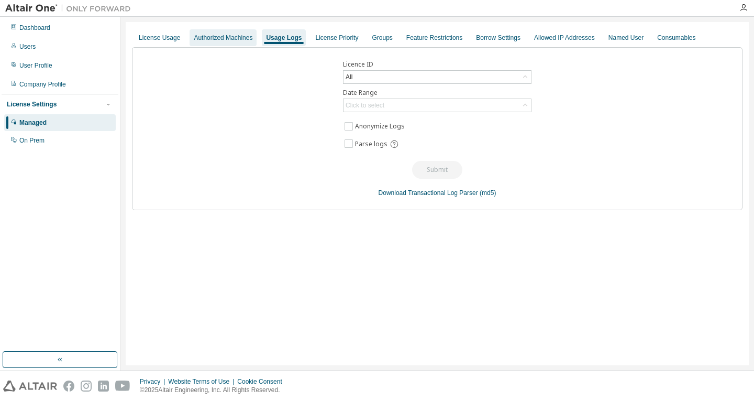
click at [235, 36] on div "Authorized Machines" at bounding box center [223, 38] width 59 height 8
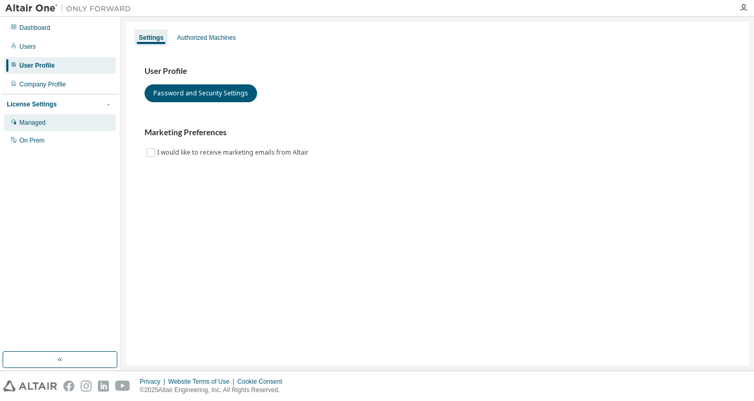
click at [47, 129] on div "Managed" at bounding box center [60, 122] width 112 height 17
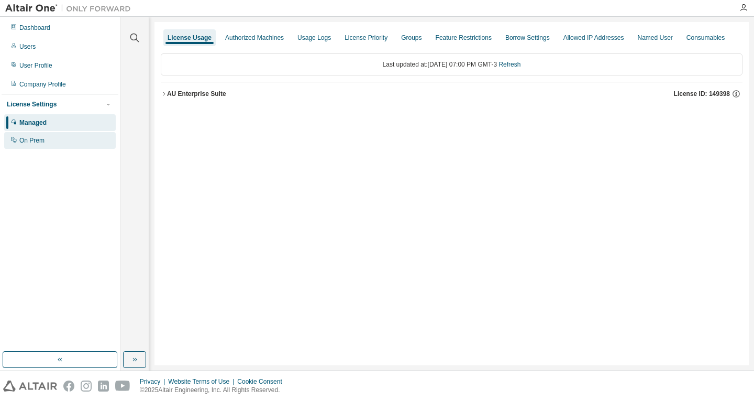
click at [61, 142] on div "On Prem" at bounding box center [60, 140] width 112 height 17
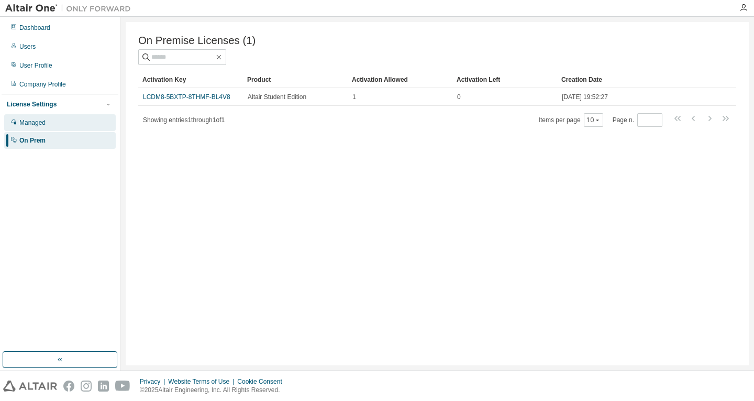
click at [54, 127] on div "Managed" at bounding box center [60, 122] width 112 height 17
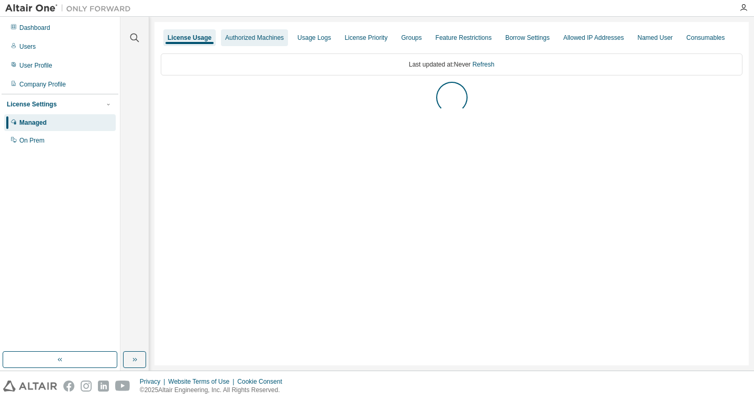
click at [247, 40] on div "Authorized Machines" at bounding box center [254, 38] width 59 height 8
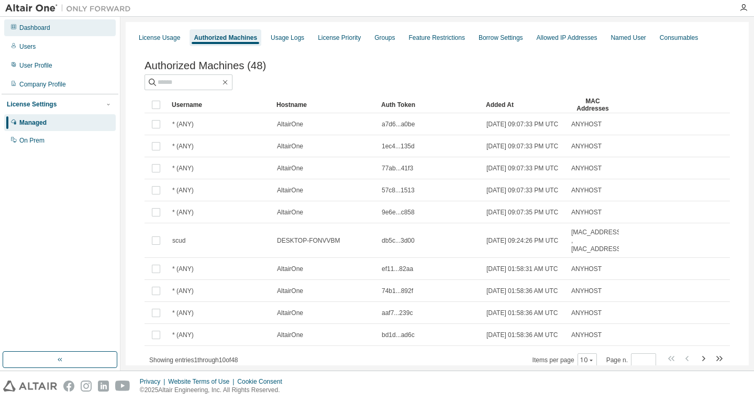
click at [34, 30] on div "Dashboard" at bounding box center [34, 28] width 31 height 8
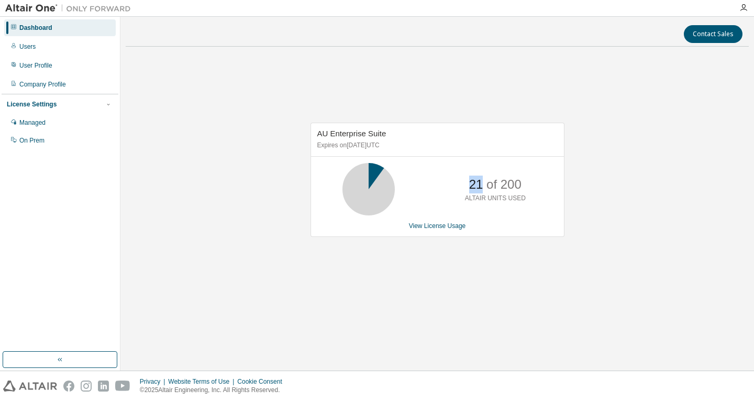
drag, startPoint x: 472, startPoint y: 189, endPoint x: 479, endPoint y: 189, distance: 7.4
click at [479, 189] on p "21 of 200" at bounding box center [495, 184] width 52 height 18
drag, startPoint x: 80, startPoint y: 132, endPoint x: 73, endPoint y: 130, distance: 7.0
click at [80, 132] on div "Managed On Prem" at bounding box center [60, 131] width 117 height 35
click at [67, 130] on div "Managed" at bounding box center [60, 122] width 112 height 17
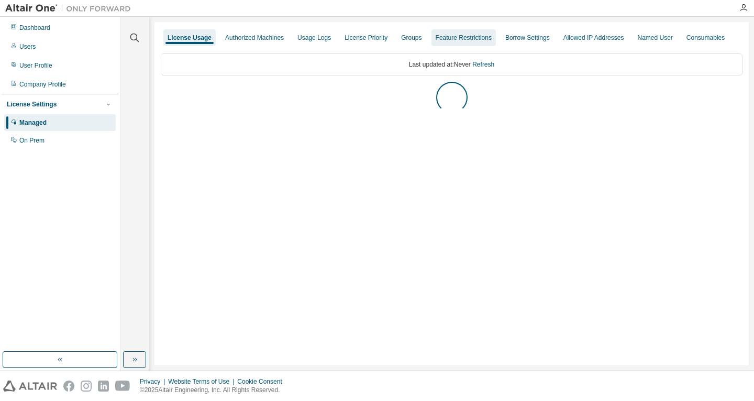
click at [436, 41] on div "Feature Restrictions" at bounding box center [464, 38] width 56 height 8
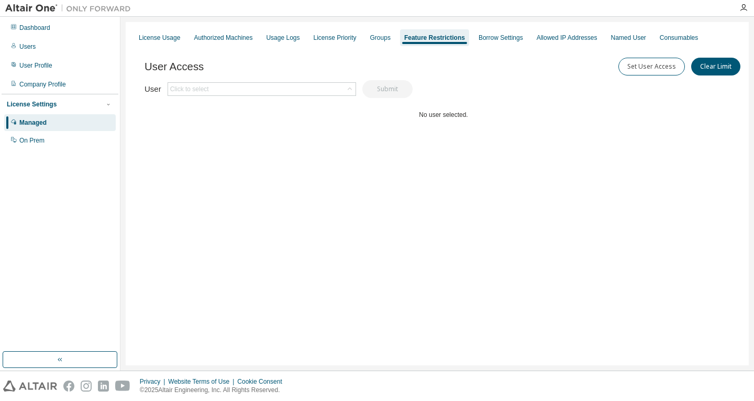
click at [404, 39] on div "Feature Restrictions" at bounding box center [434, 38] width 61 height 8
click at [382, 39] on div "Groups" at bounding box center [380, 38] width 20 height 8
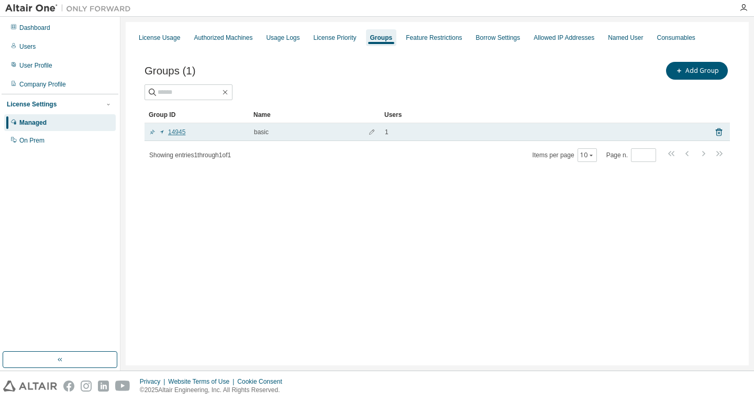
click at [181, 133] on link "14945" at bounding box center [167, 132] width 36 height 8
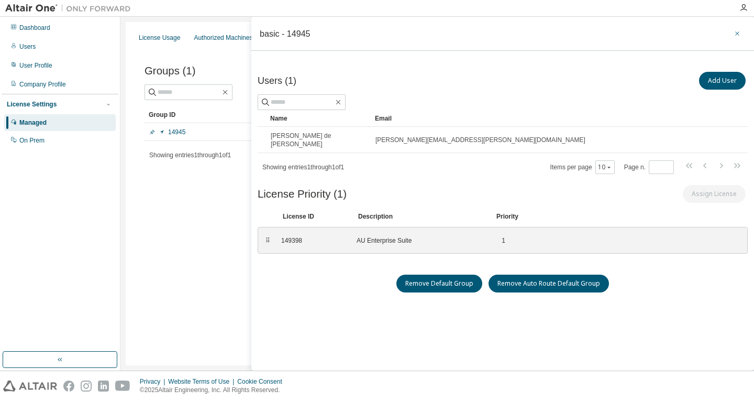
click at [735, 35] on icon "button" at bounding box center [737, 33] width 7 height 8
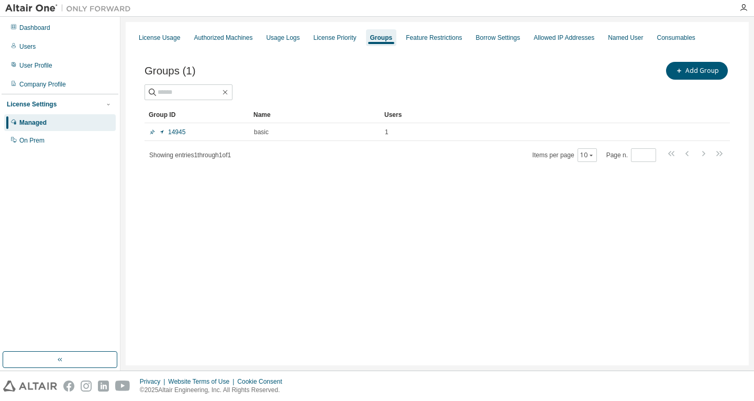
click at [59, 37] on div "Dashboard Users User Profile Company Profile License Settings Managed On Prem" at bounding box center [60, 83] width 117 height 131
click at [50, 34] on div "Dashboard" at bounding box center [60, 27] width 112 height 17
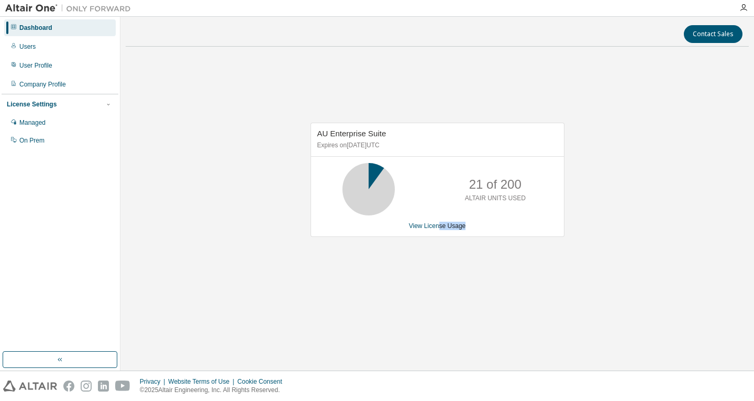
click at [464, 241] on div "AU Enterprise Suite Expires on [DATE] UTC 21 of 200 ALTAIR UNITS USED View Lice…" at bounding box center [437, 185] width 623 height 260
click at [65, 143] on div "On Prem" at bounding box center [60, 140] width 112 height 17
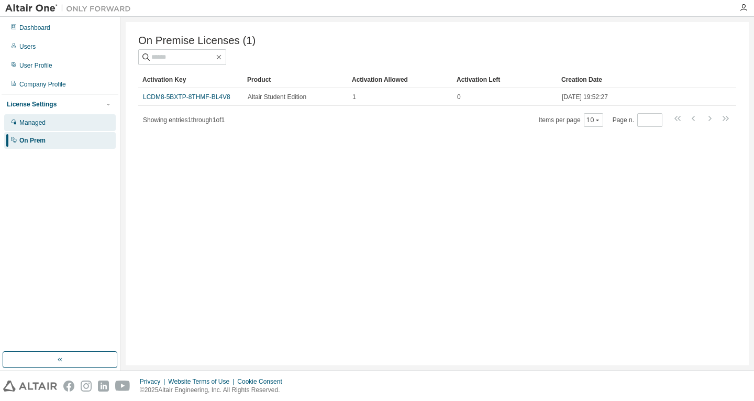
click at [55, 120] on div "Managed" at bounding box center [60, 122] width 112 height 17
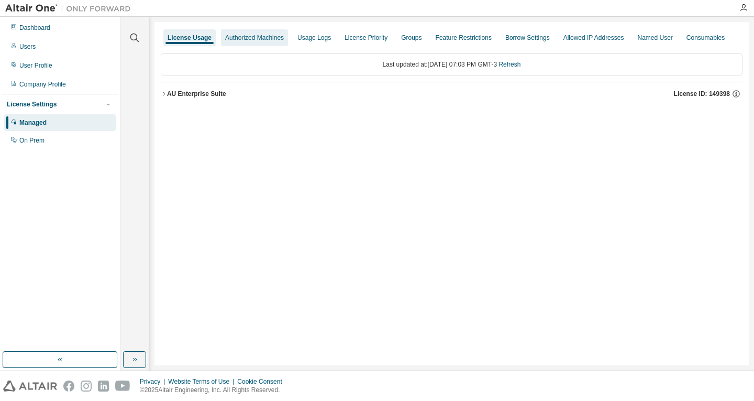
click at [257, 41] on div "Authorized Machines" at bounding box center [254, 38] width 59 height 8
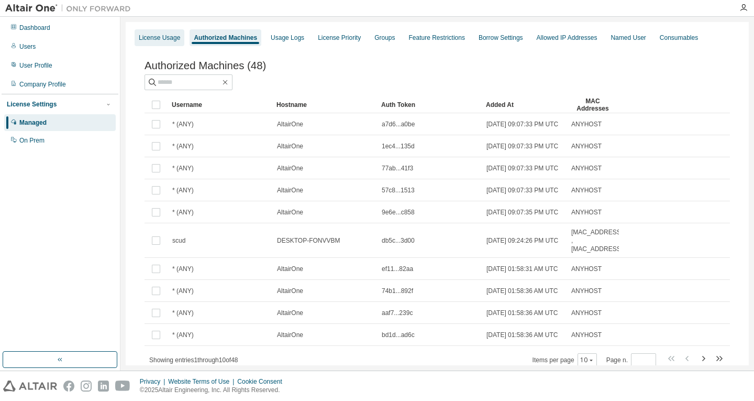
click at [176, 37] on div "License Usage" at bounding box center [159, 38] width 41 height 8
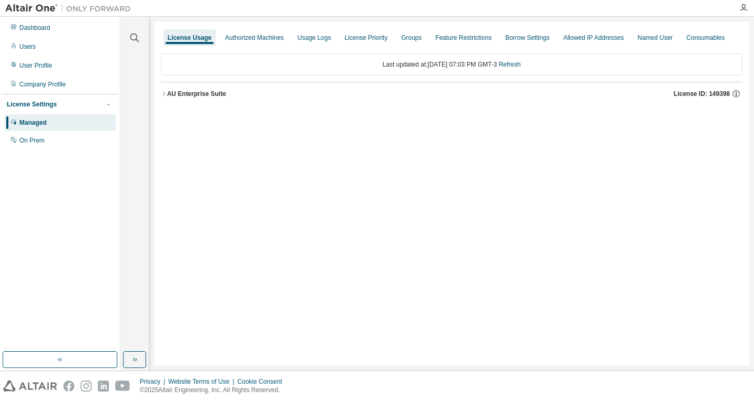
click at [698, 96] on span "License ID: 149398" at bounding box center [702, 94] width 56 height 8
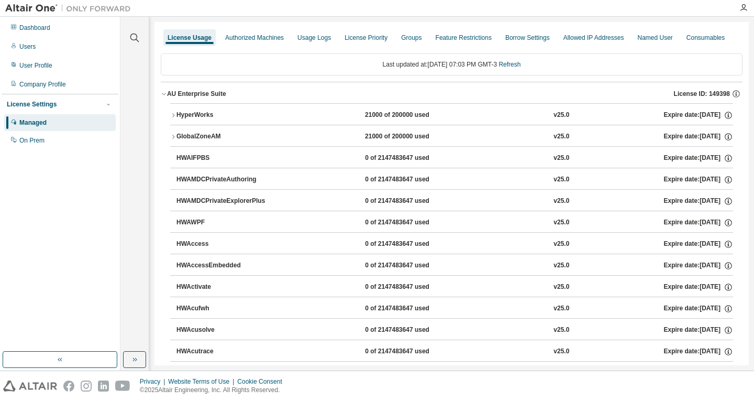
drag, startPoint x: 680, startPoint y: 116, endPoint x: 713, endPoint y: 114, distance: 33.0
click at [713, 114] on div "Expire date: [DATE]" at bounding box center [698, 115] width 69 height 9
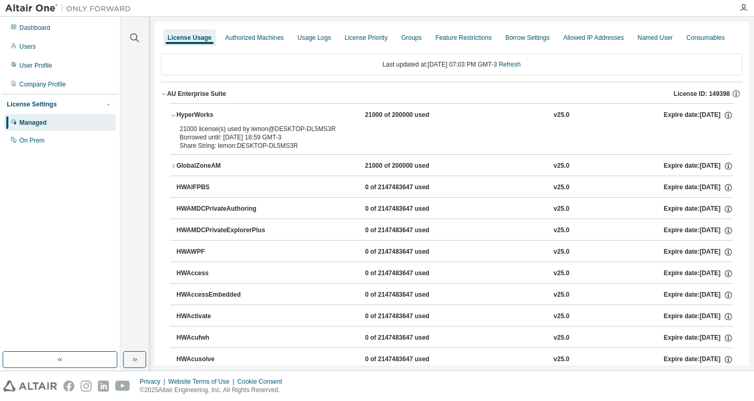
click at [704, 118] on div "Expire date: [DATE]" at bounding box center [698, 115] width 69 height 9
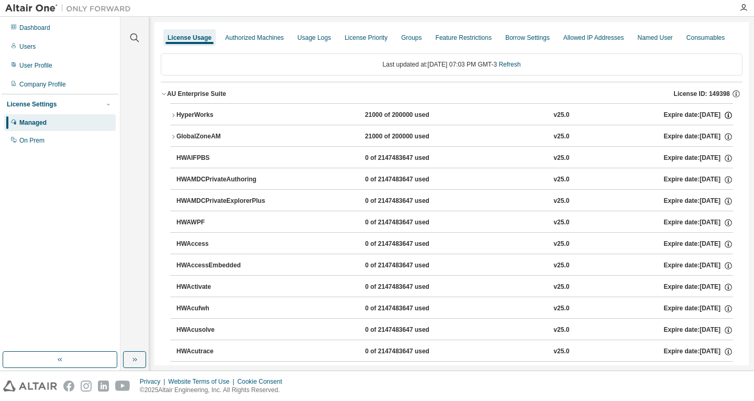
click at [724, 113] on icon "button" at bounding box center [728, 115] width 9 height 9
